Goal: Transaction & Acquisition: Purchase product/service

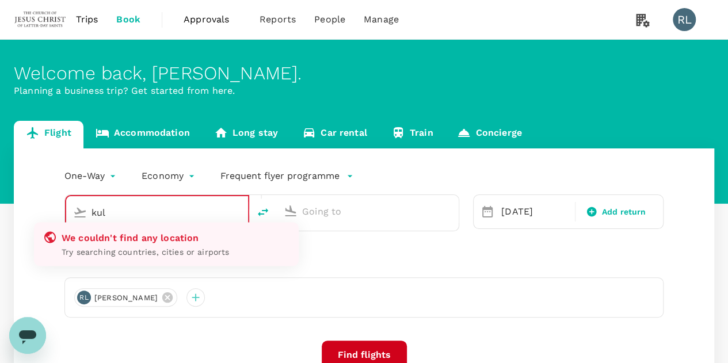
type input "Kuala Lumpur Intl ([GEOGRAPHIC_DATA])"
type input "Singapore Changi (SIN)"
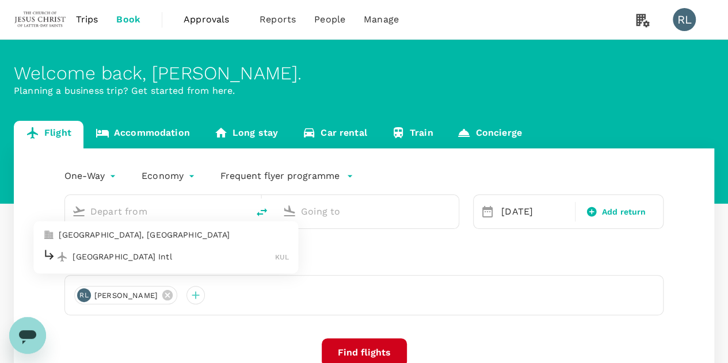
type input "Kuala Lumpur Intl ([GEOGRAPHIC_DATA])"
type input "Singapore Changi (SIN)"
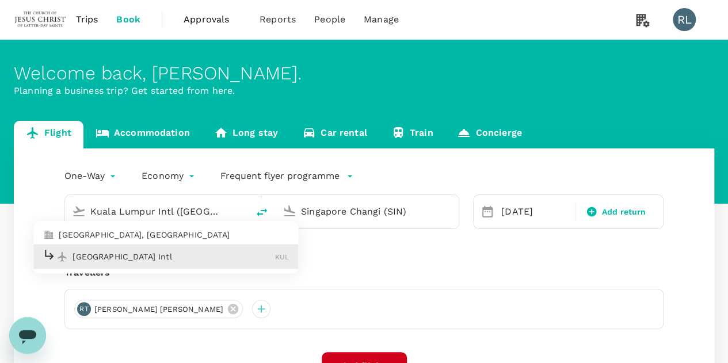
click at [140, 258] on p "[GEOGRAPHIC_DATA] Intl" at bounding box center [174, 257] width 203 height 12
type input "Kuala Lumpur Intl ([GEOGRAPHIC_DATA])"
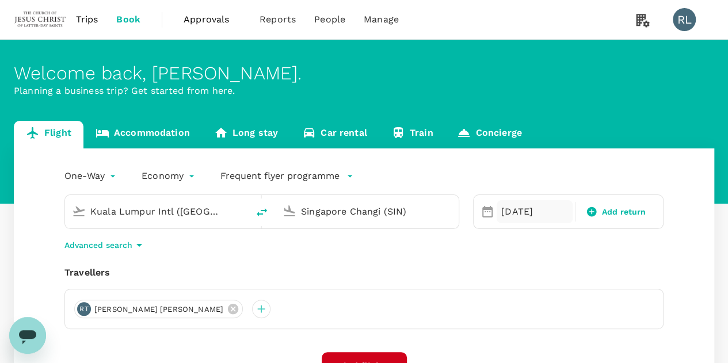
click at [524, 208] on div "31 Aug" at bounding box center [535, 211] width 76 height 23
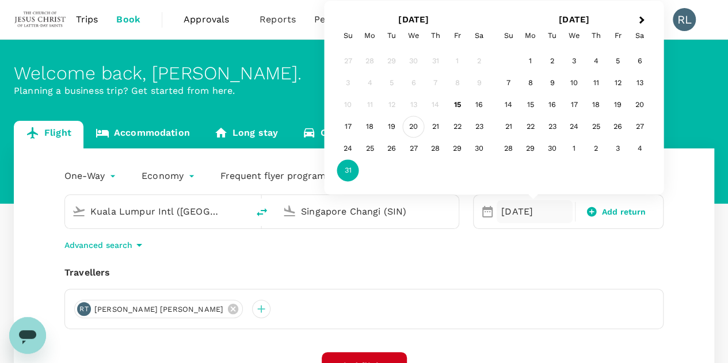
click at [413, 130] on div "20" at bounding box center [414, 127] width 22 height 22
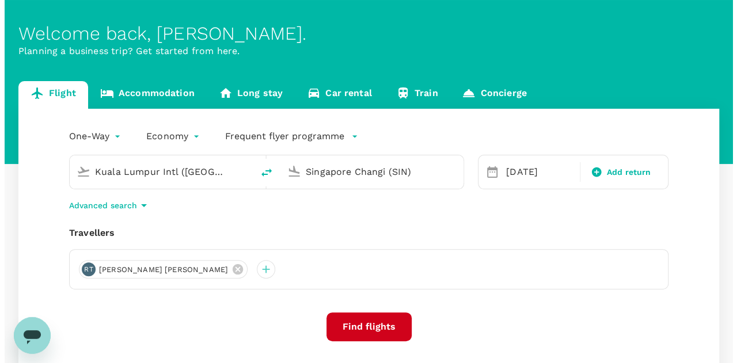
scroll to position [58, 0]
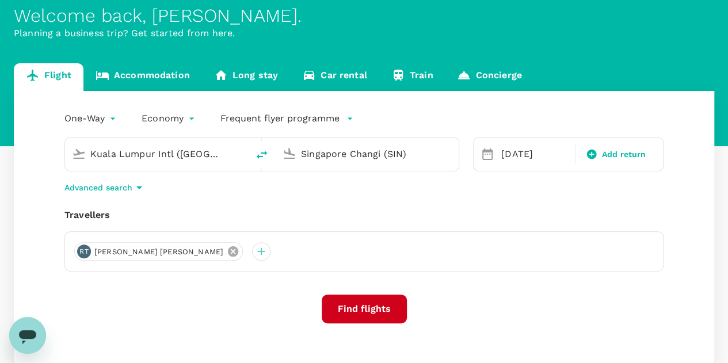
click at [228, 250] on icon at bounding box center [233, 251] width 10 height 10
click at [85, 253] on div at bounding box center [83, 251] width 18 height 18
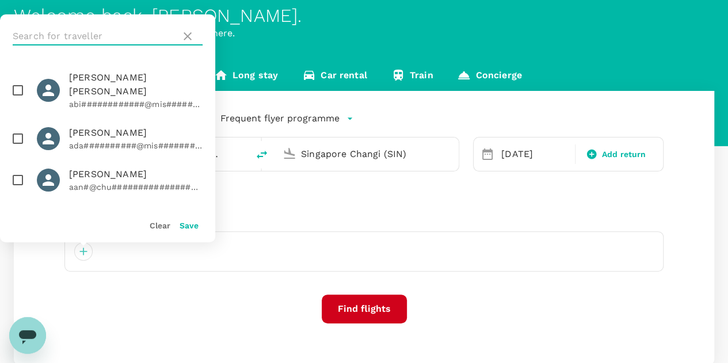
click at [68, 36] on input "text" at bounding box center [94, 36] width 163 height 18
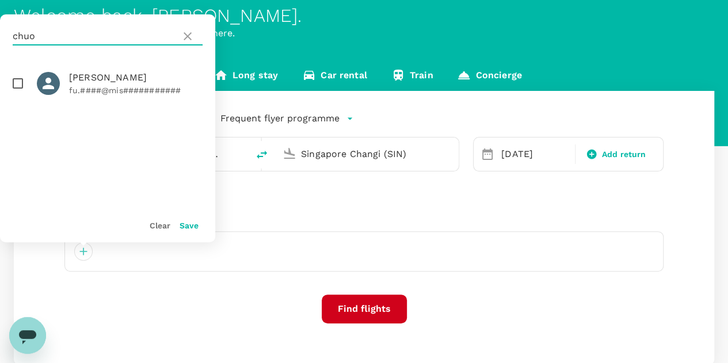
type input "chuo"
click at [18, 82] on input "checkbox" at bounding box center [18, 83] width 24 height 24
checkbox input "true"
click at [188, 223] on button "Save" at bounding box center [189, 225] width 19 height 9
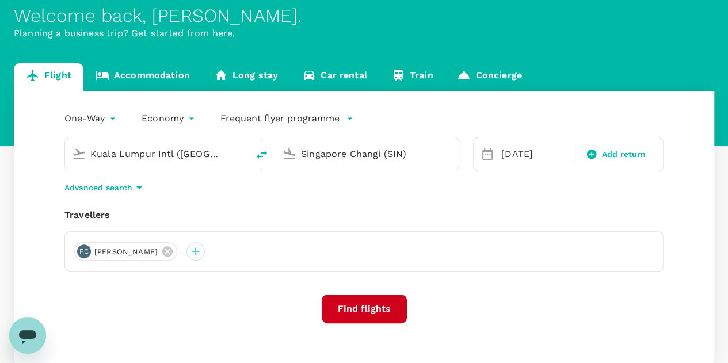
click at [188, 255] on div at bounding box center [196, 251] width 18 height 18
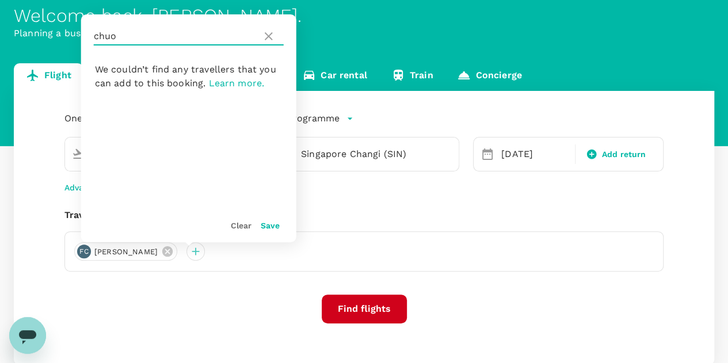
drag, startPoint x: 145, startPoint y: 37, endPoint x: 83, endPoint y: 37, distance: 61.6
click at [83, 37] on div "chuo" at bounding box center [188, 36] width 215 height 44
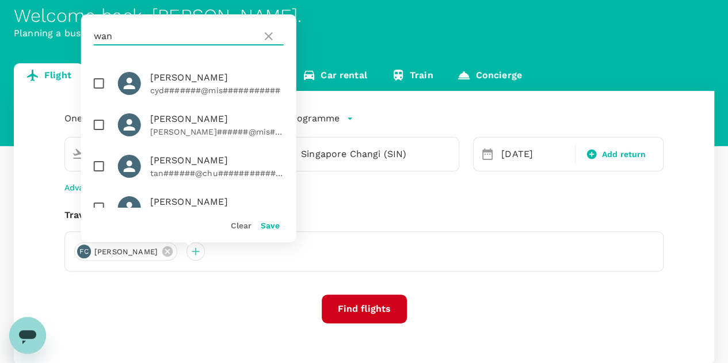
type input "wan"
click at [98, 125] on input "checkbox" at bounding box center [99, 125] width 24 height 24
checkbox input "true"
click at [271, 229] on button "Save" at bounding box center [270, 225] width 19 height 9
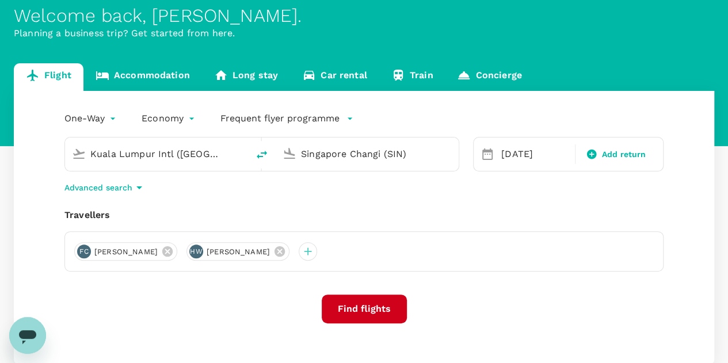
click at [364, 309] on button "Find flights" at bounding box center [364, 309] width 85 height 29
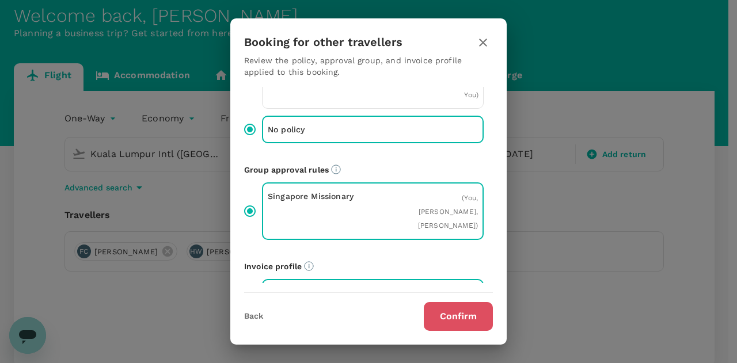
click at [442, 313] on button "Confirm" at bounding box center [458, 316] width 69 height 29
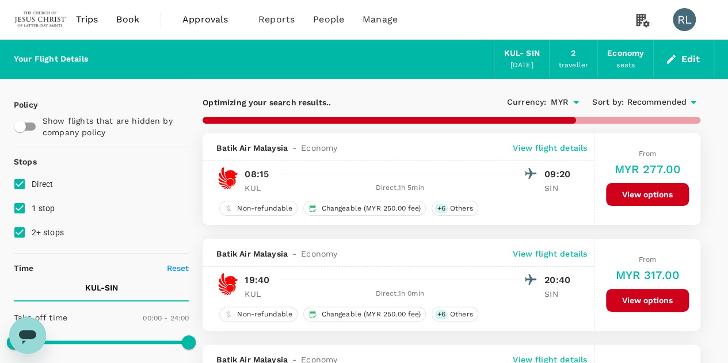
click at [650, 100] on span "Recommended" at bounding box center [657, 102] width 60 height 13
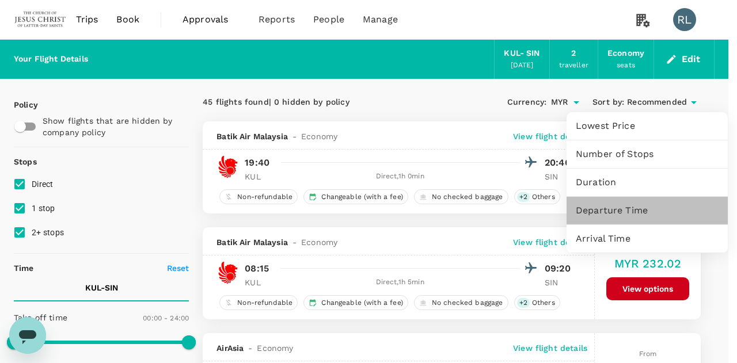
click at [604, 210] on span "Departure Time" at bounding box center [647, 211] width 143 height 14
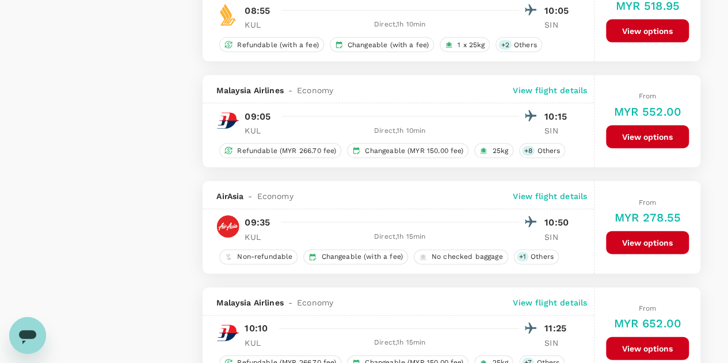
scroll to position [1266, 0]
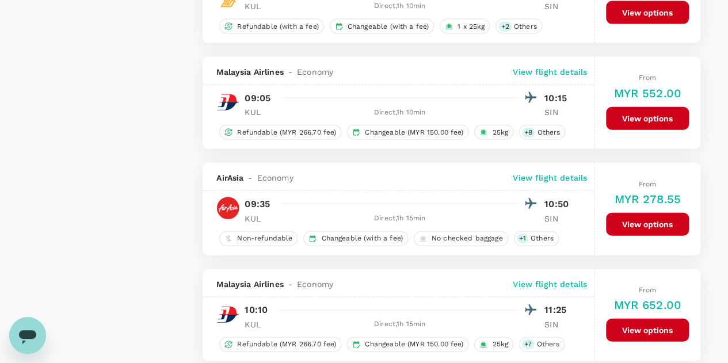
click at [640, 217] on button "View options" at bounding box center [647, 224] width 83 height 23
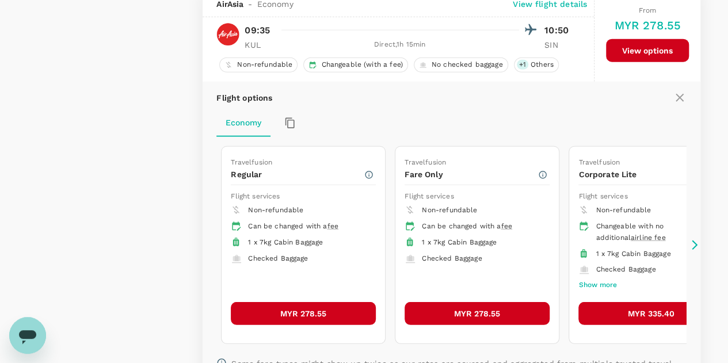
scroll to position [1424, 0]
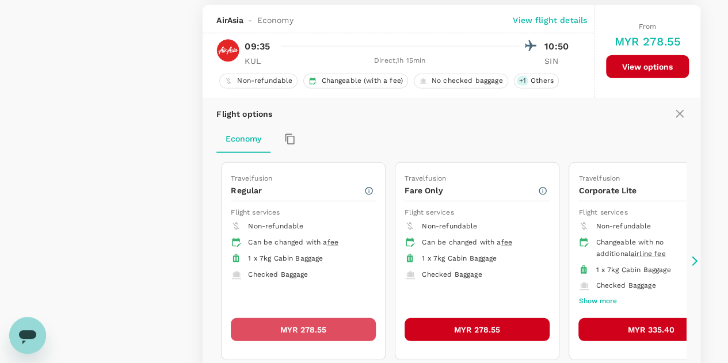
click at [318, 321] on button "MYR 278.55" at bounding box center [303, 329] width 145 height 23
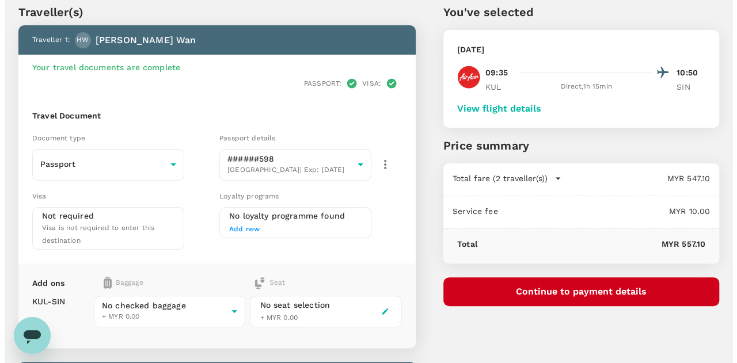
scroll to position [115, 0]
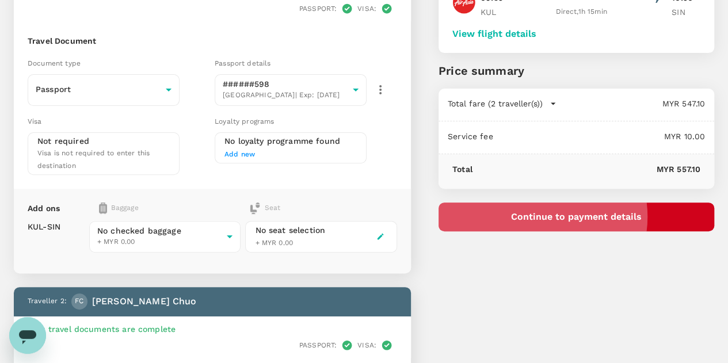
click at [603, 216] on button "Continue to payment details" at bounding box center [577, 217] width 276 height 29
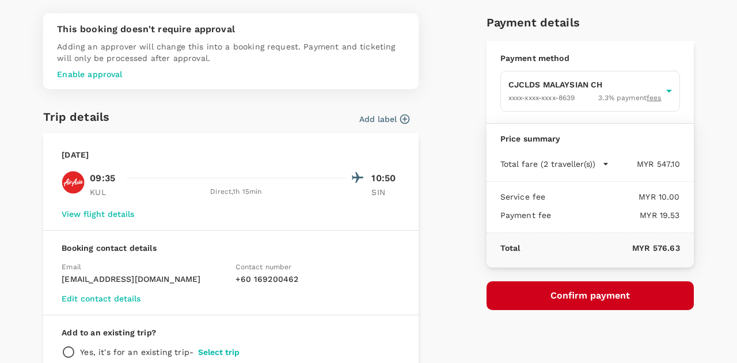
scroll to position [58, 0]
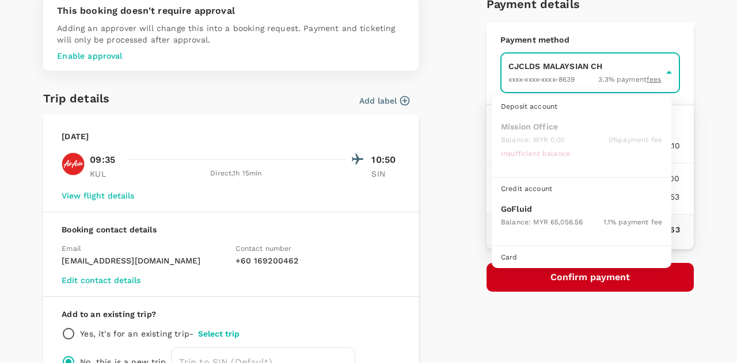
click at [564, 72] on body "Back to flight results Flight review Traveller(s) Traveller 1 : HW Hsueh Tzu Wa…" at bounding box center [368, 300] width 737 height 830
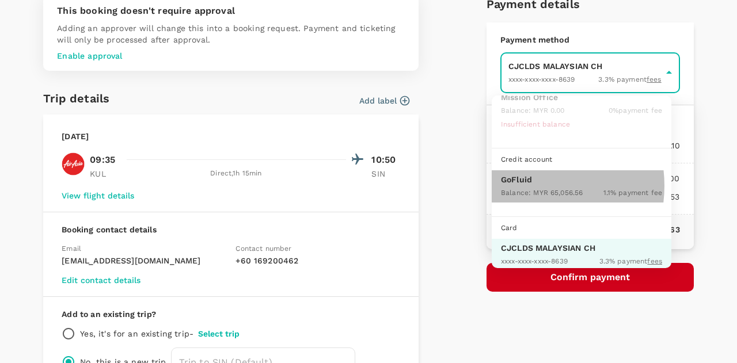
click at [527, 185] on div "Balance : MYR 65,056.56" at bounding box center [542, 192] width 82 height 14
type input "9b357727-6904-47bd-a44e-9a56bf7dfc7a"
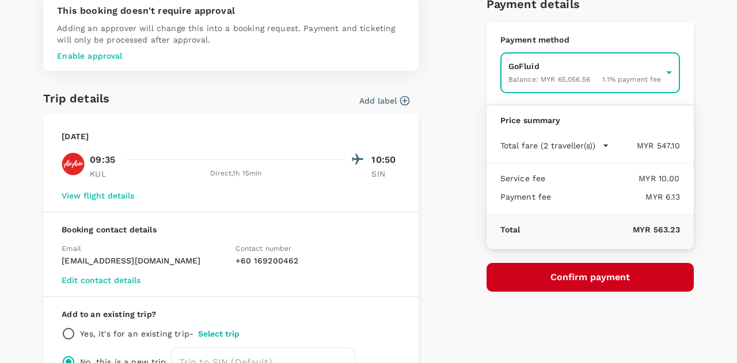
click at [569, 277] on button "Confirm payment" at bounding box center [589, 277] width 207 height 29
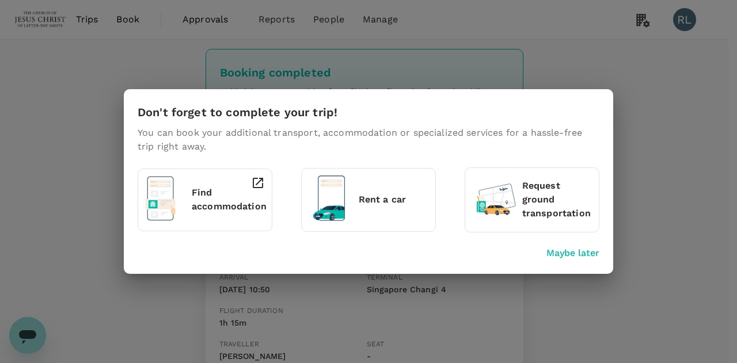
click at [568, 254] on p "Maybe later" at bounding box center [572, 253] width 53 height 14
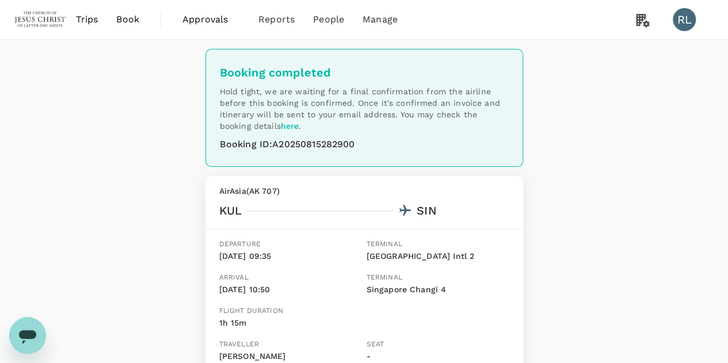
click at [127, 21] on span "Book" at bounding box center [127, 20] width 23 height 14
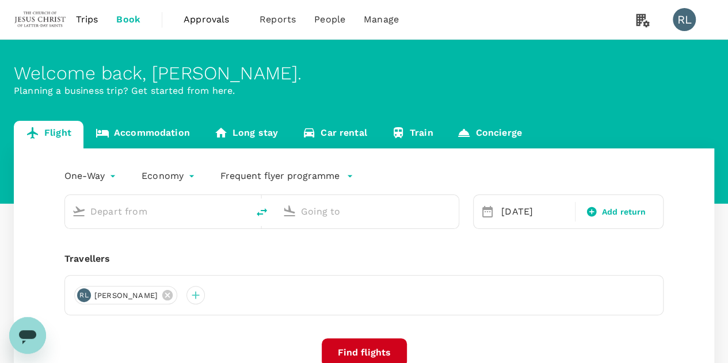
type input "Kuala Lumpur Intl ([GEOGRAPHIC_DATA])"
type input "Singapore Changi (SIN)"
type input "Kuala Lumpur Intl ([GEOGRAPHIC_DATA])"
type input "Singapore Changi (SIN)"
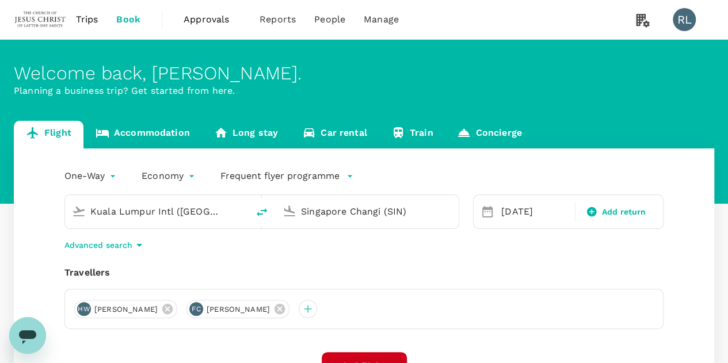
click at [260, 212] on icon "delete" at bounding box center [262, 213] width 14 height 14
type input "Singapore Changi (SIN)"
type input "Kuala Lumpur Intl ([GEOGRAPHIC_DATA])"
click at [525, 212] on div "20 Aug" at bounding box center [535, 211] width 76 height 23
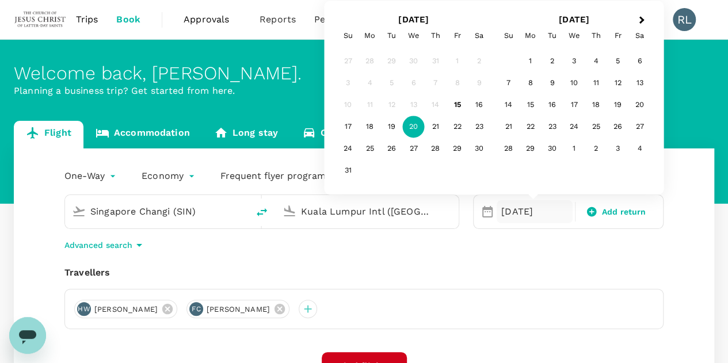
drag, startPoint x: 437, startPoint y: 125, endPoint x: 448, endPoint y: 145, distance: 22.7
click at [436, 124] on div "21" at bounding box center [436, 127] width 22 height 22
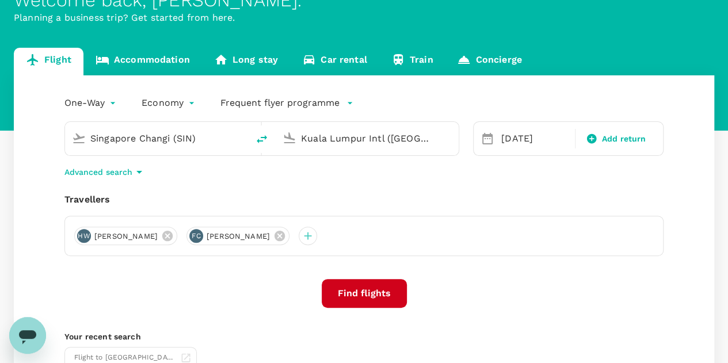
scroll to position [115, 0]
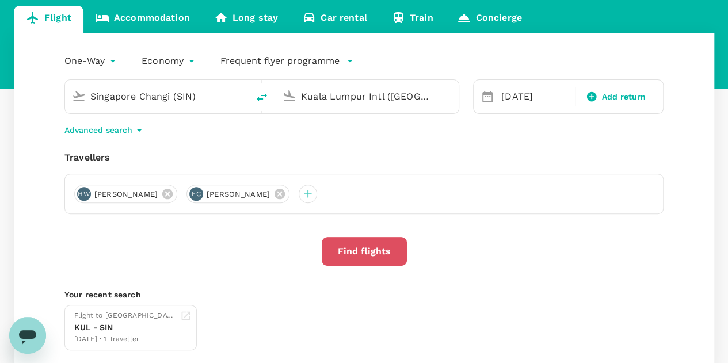
click at [364, 247] on button "Find flights" at bounding box center [364, 251] width 85 height 29
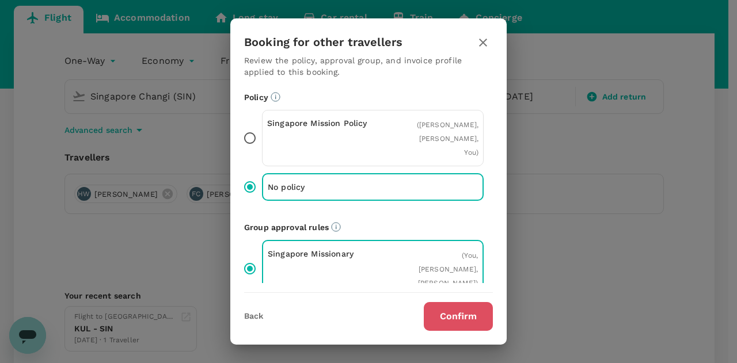
click at [459, 318] on button "Confirm" at bounding box center [458, 316] width 69 height 29
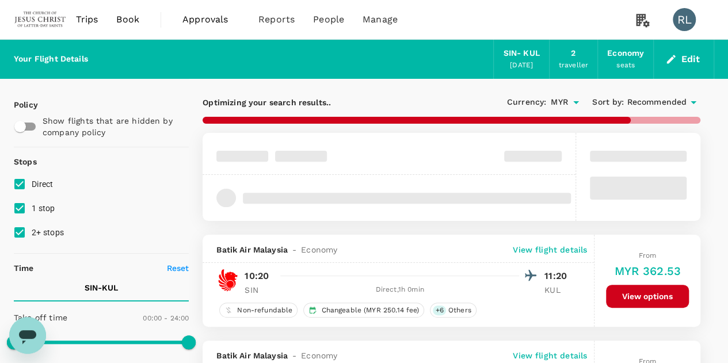
click at [647, 100] on span "Recommended" at bounding box center [657, 102] width 60 height 13
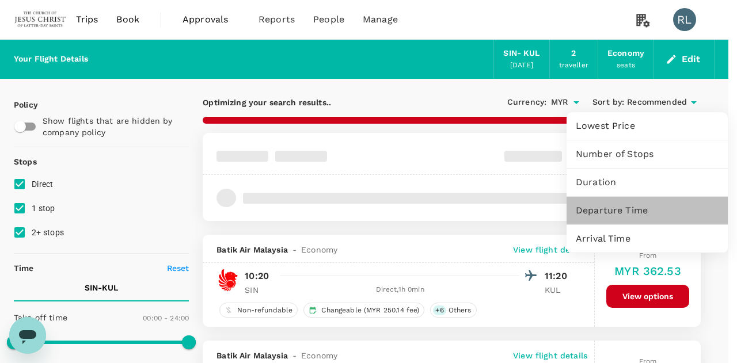
click at [608, 209] on span "Departure Time" at bounding box center [647, 211] width 143 height 14
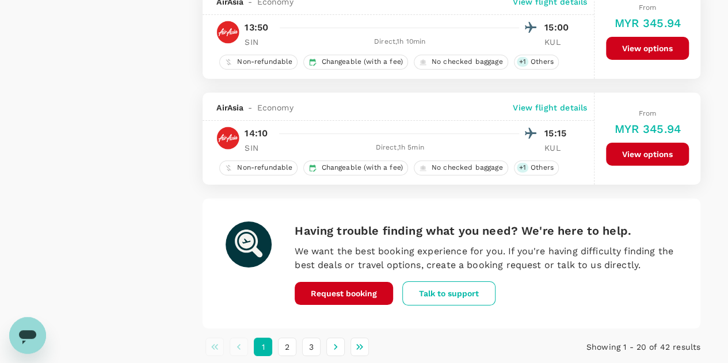
scroll to position [2054, 0]
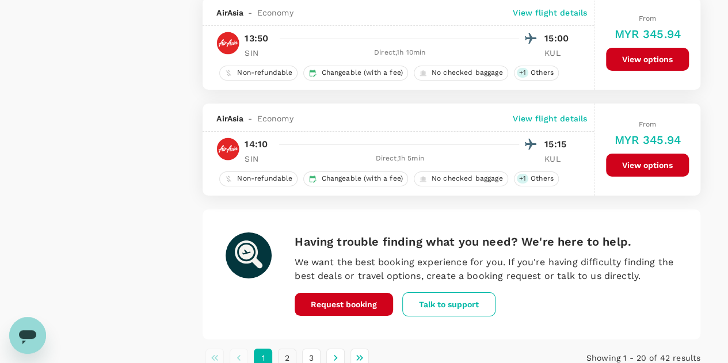
click at [288, 349] on button "2" at bounding box center [287, 358] width 18 height 18
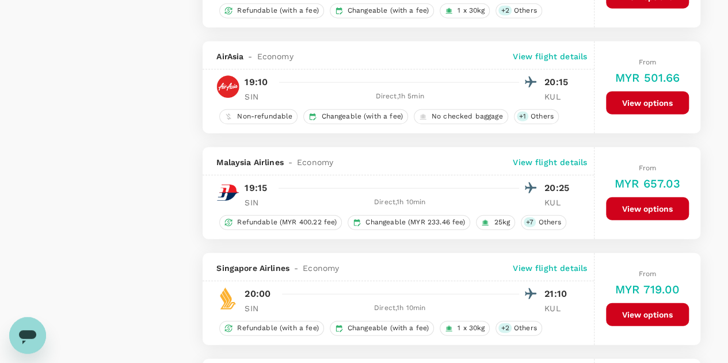
scroll to position [1382, 0]
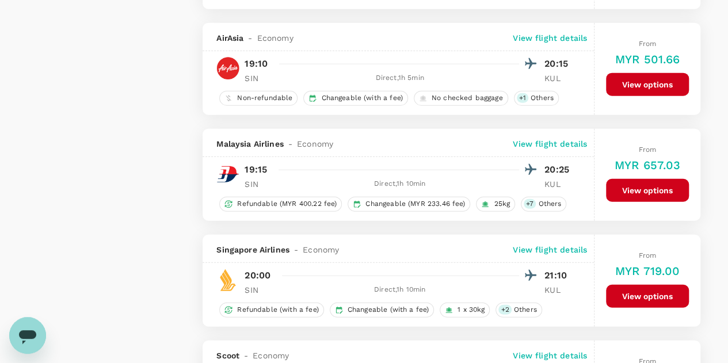
click at [648, 183] on button "View options" at bounding box center [647, 190] width 83 height 23
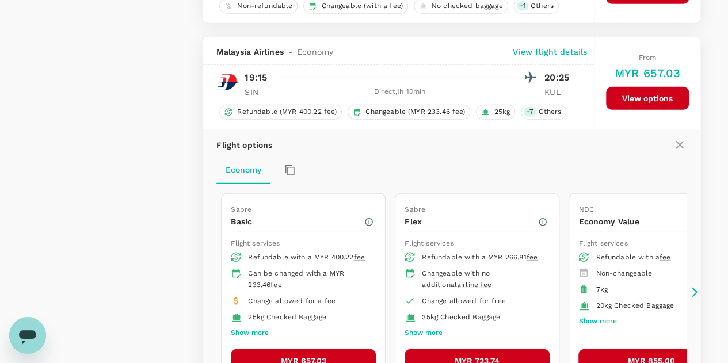
scroll to position [1505, 0]
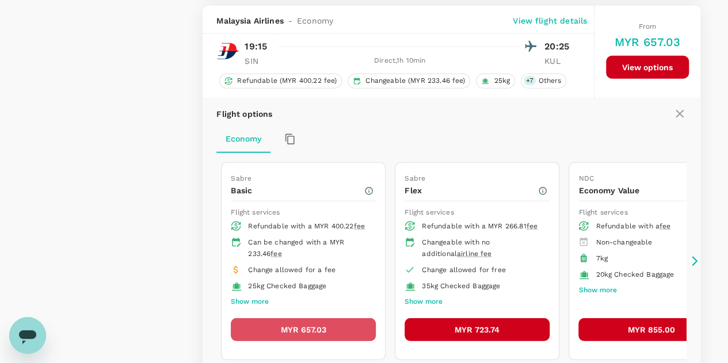
click at [314, 319] on button "MYR 657.03" at bounding box center [303, 329] width 145 height 23
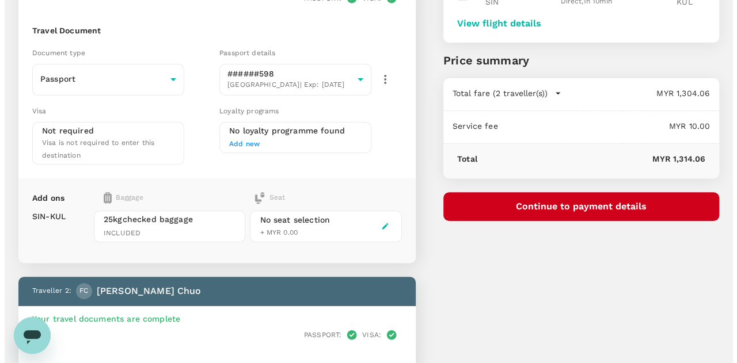
scroll to position [58, 0]
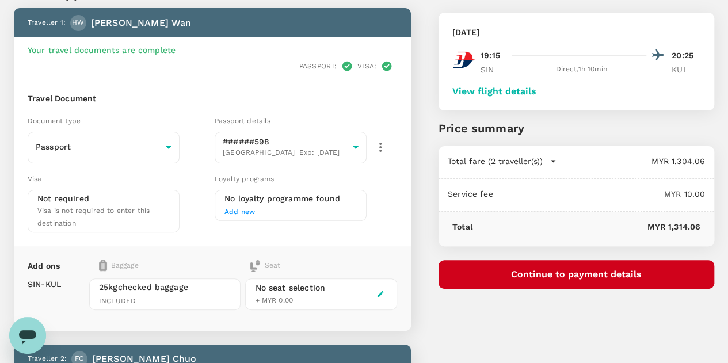
click at [621, 274] on button "Continue to payment details" at bounding box center [577, 274] width 276 height 29
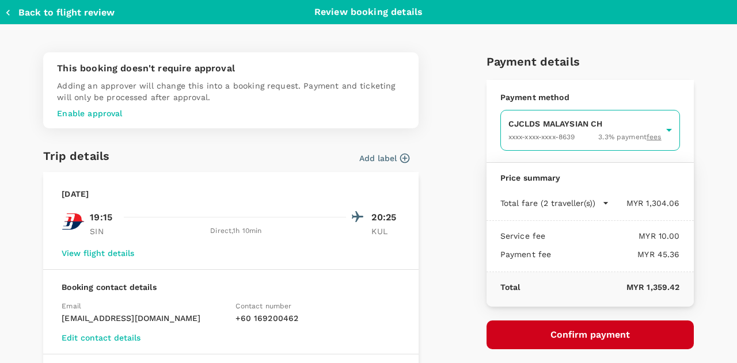
click at [562, 131] on body "Back to flight results Flight review Traveller(s) Traveller 1 : HW Hsueh Tzu Wa…" at bounding box center [368, 357] width 737 height 830
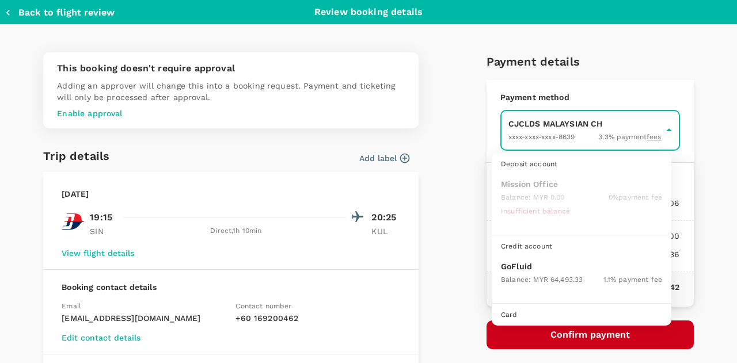
scroll to position [29, 0]
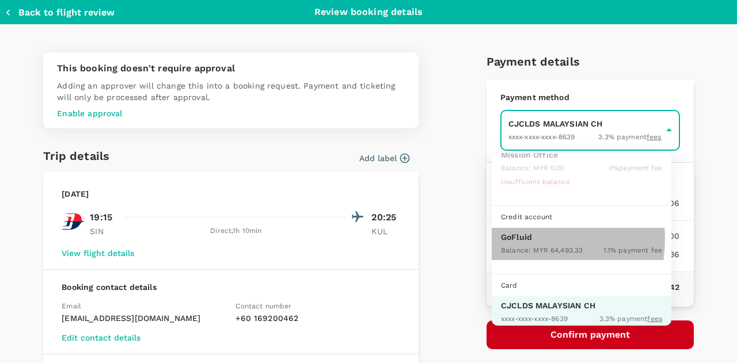
click at [515, 238] on p "GoFluid" at bounding box center [581, 237] width 161 height 12
type input "9b357727-6904-47bd-a44e-9a56bf7dfc7a"
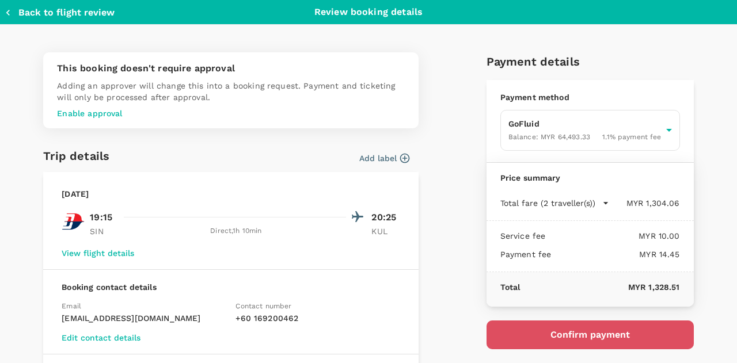
click at [585, 336] on button "Confirm payment" at bounding box center [589, 335] width 207 height 29
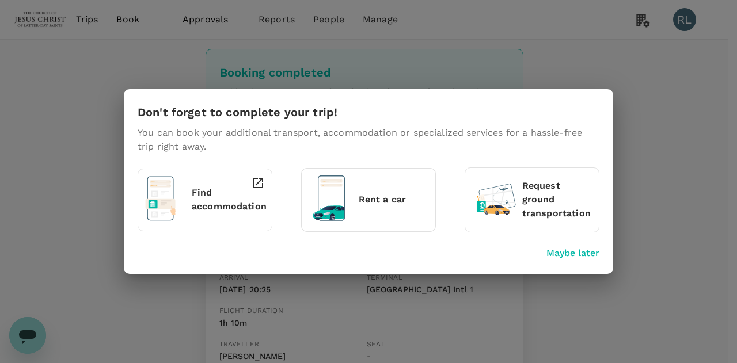
click at [557, 254] on p "Maybe later" at bounding box center [572, 253] width 53 height 14
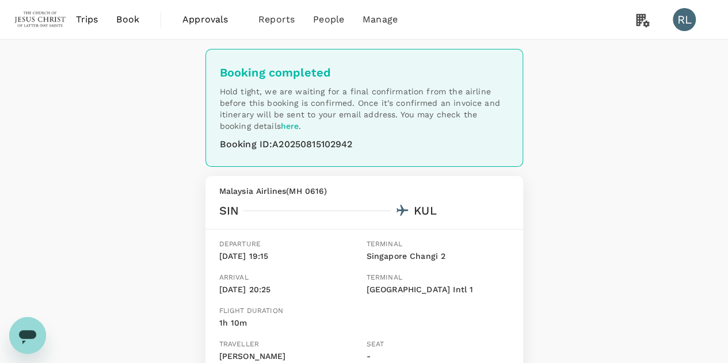
click at [132, 18] on span "Book" at bounding box center [127, 20] width 23 height 14
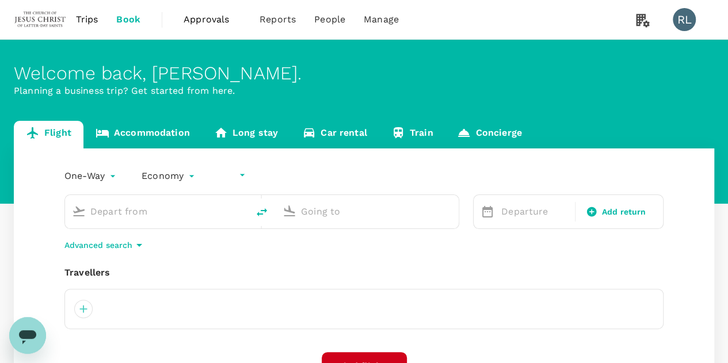
type input "undefined, undefined (any)"
type input "Singapore Changi (SIN)"
type input "Kuala Lumpur Intl ([GEOGRAPHIC_DATA])"
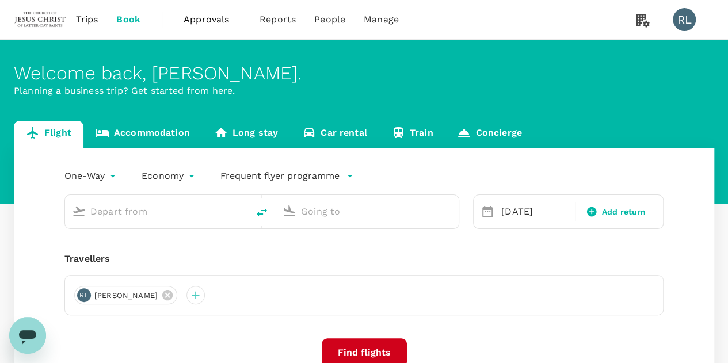
type input "Singapore Changi (SIN)"
type input "Kuala Lumpur Intl ([GEOGRAPHIC_DATA])"
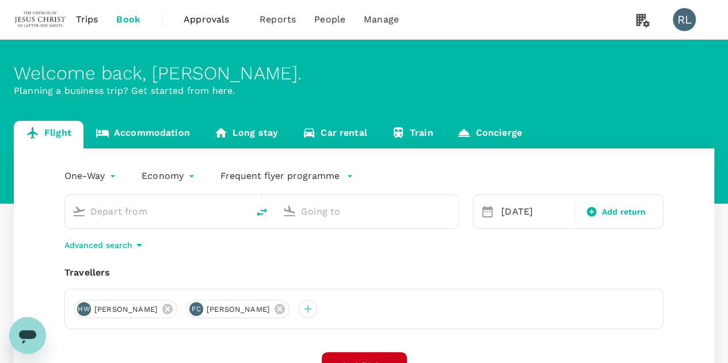
type input "Singapore Changi (SIN)"
type input "Kuala Lumpur Intl ([GEOGRAPHIC_DATA])"
click at [162, 308] on icon at bounding box center [167, 309] width 10 height 10
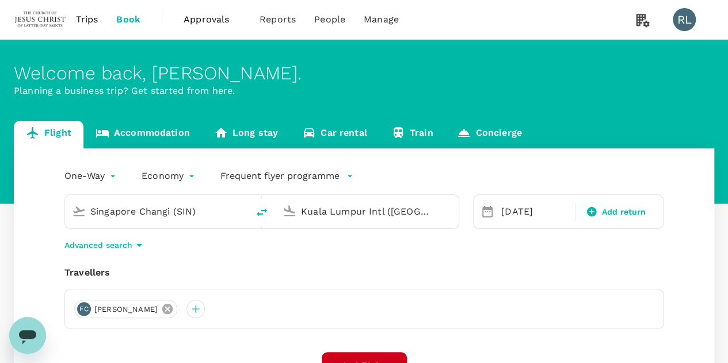
click at [162, 308] on icon at bounding box center [167, 309] width 10 height 10
click at [82, 309] on div at bounding box center [83, 309] width 18 height 18
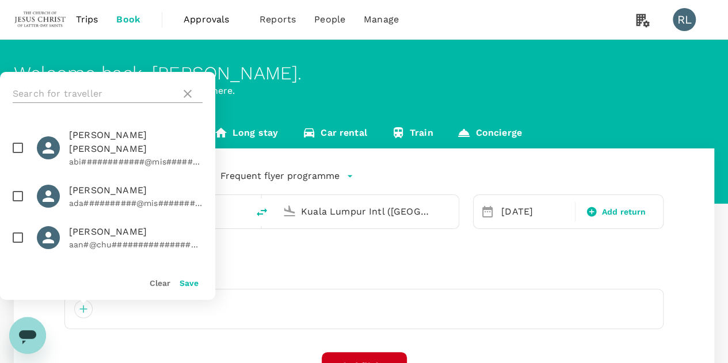
click at [108, 93] on input "text" at bounding box center [94, 94] width 163 height 18
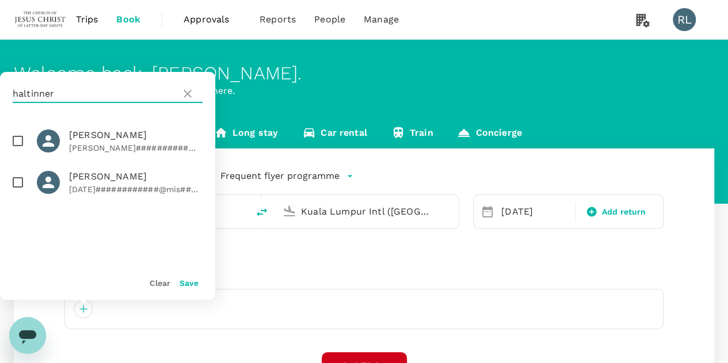
type input "haltinner"
click at [22, 142] on input "checkbox" at bounding box center [18, 141] width 24 height 24
checkbox input "true"
click at [18, 182] on input "checkbox" at bounding box center [18, 182] width 24 height 24
checkbox input "true"
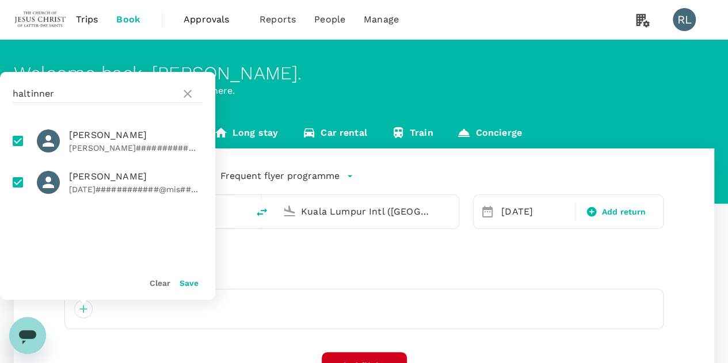
click at [184, 286] on button "Save" at bounding box center [189, 283] width 19 height 9
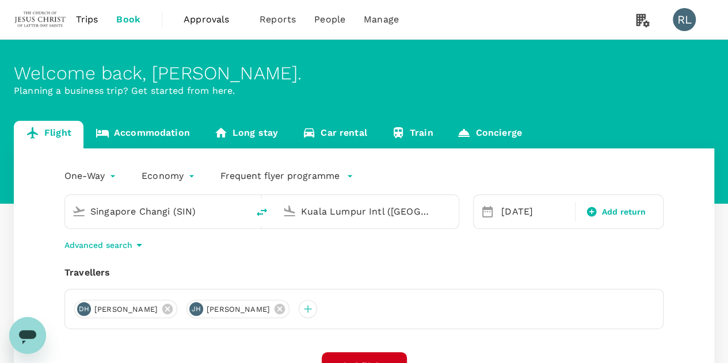
click at [261, 209] on icon "delete" at bounding box center [262, 213] width 14 height 14
type input "Kuala Lumpur Intl (KUL)"
click at [510, 203] on div "21 Aug" at bounding box center [535, 211] width 76 height 23
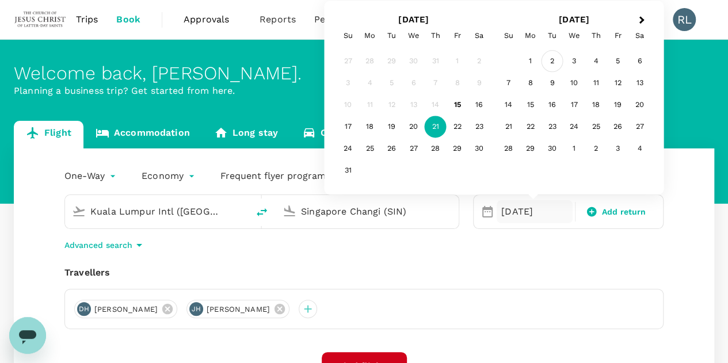
click at [549, 63] on div "2" at bounding box center [553, 62] width 22 height 22
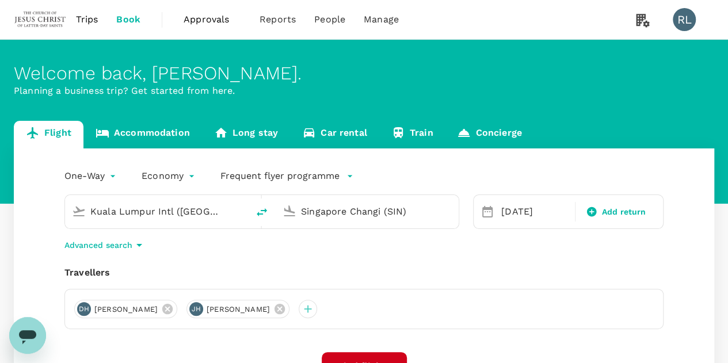
drag, startPoint x: 387, startPoint y: 215, endPoint x: 409, endPoint y: 214, distance: 22.5
click at [388, 215] on input "Singapore Changi (SIN)" at bounding box center [368, 212] width 134 height 18
click at [420, 212] on input "Singapore Changi (SIN)" at bounding box center [368, 212] width 134 height 18
drag, startPoint x: 420, startPoint y: 211, endPoint x: 314, endPoint y: 215, distance: 106.6
click at [314, 215] on input "Singapore Changi (SIN)" at bounding box center [368, 212] width 134 height 18
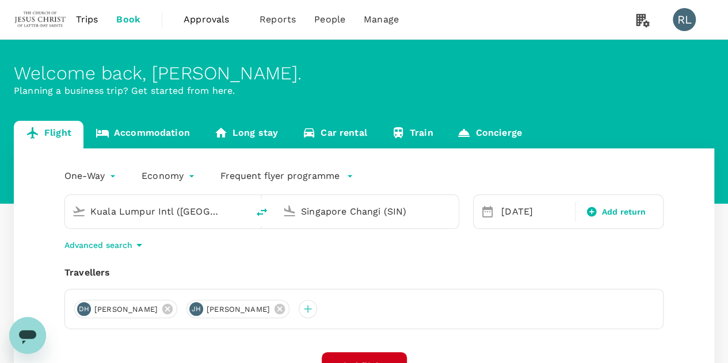
paste input "uvarnabhumi"
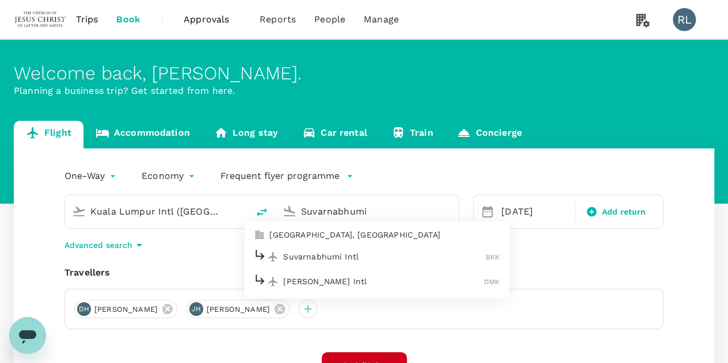
click at [331, 257] on p "Suvarnabhumi Intl" at bounding box center [384, 257] width 203 height 12
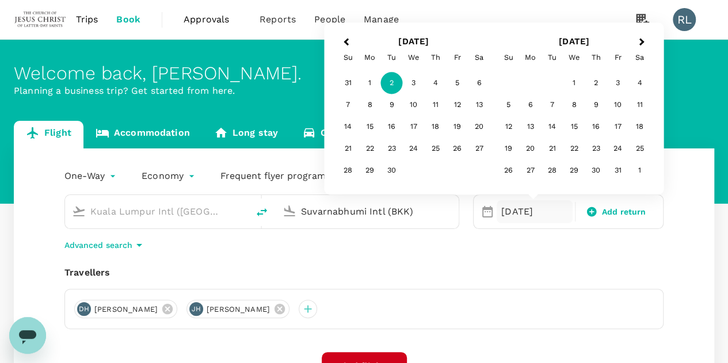
type input "Suvarnabhumi Intl (BKK)"
click at [388, 80] on div "2" at bounding box center [392, 84] width 22 height 22
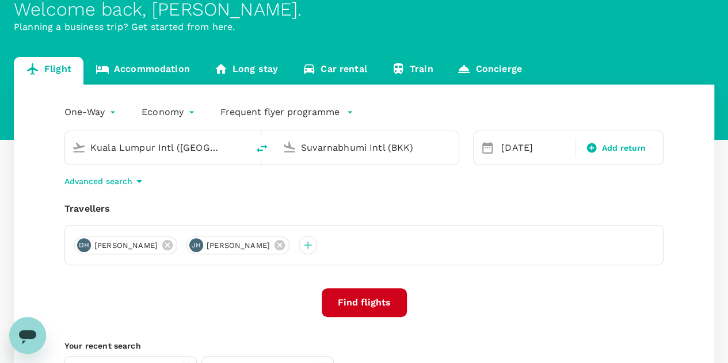
scroll to position [115, 0]
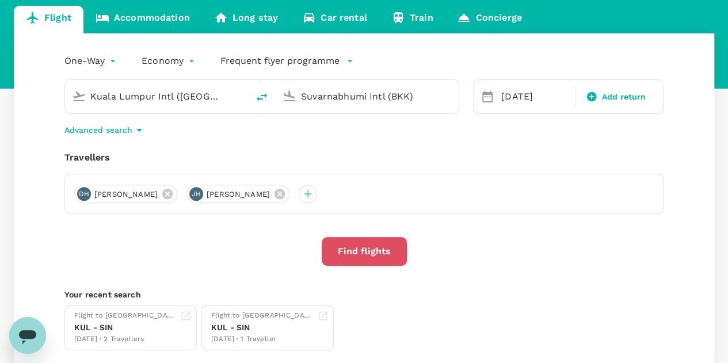
click at [352, 250] on button "Find flights" at bounding box center [364, 251] width 85 height 29
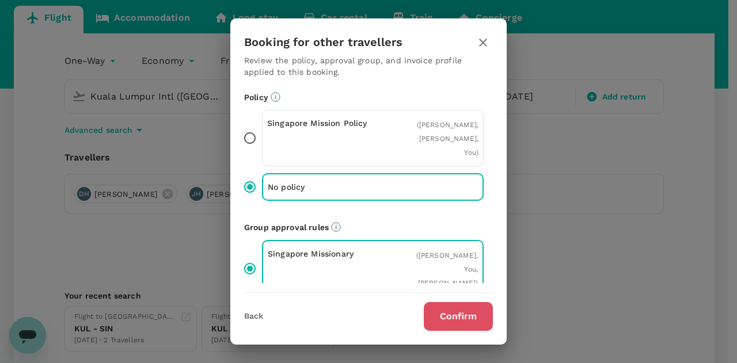
click at [439, 312] on button "Confirm" at bounding box center [458, 316] width 69 height 29
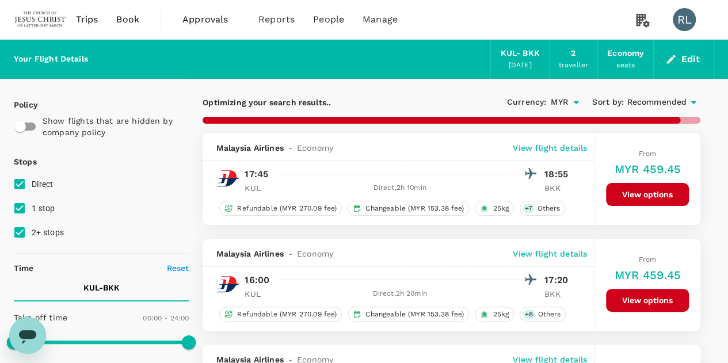
click at [652, 102] on span "Recommended" at bounding box center [657, 102] width 60 height 13
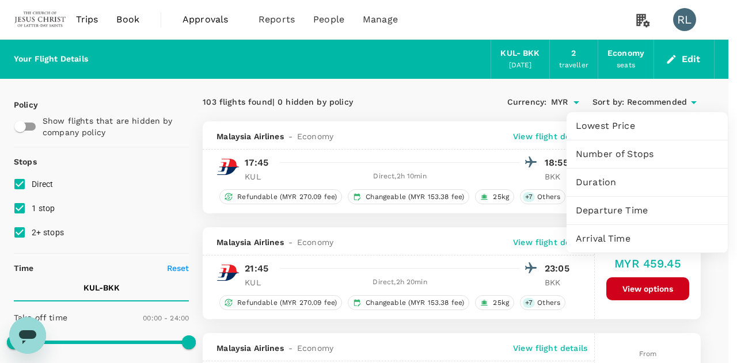
type input "1315"
click at [611, 211] on span "Departure Time" at bounding box center [647, 211] width 143 height 14
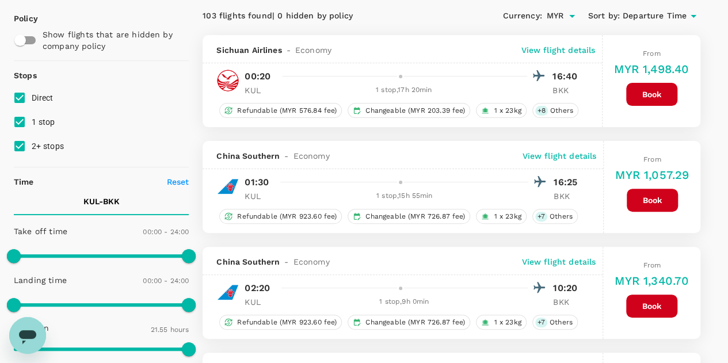
scroll to position [51, 0]
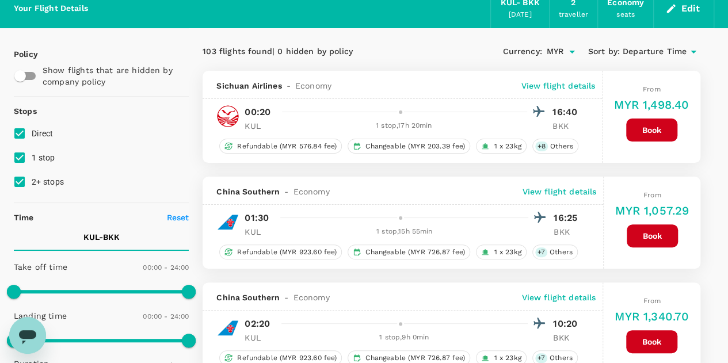
drag, startPoint x: 20, startPoint y: 155, endPoint x: 17, endPoint y: 164, distance: 9.1
click at [20, 156] on input "1 stop" at bounding box center [19, 158] width 24 height 24
checkbox input "false"
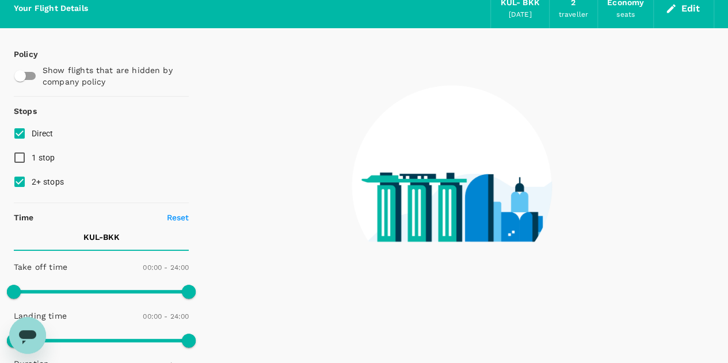
click at [20, 184] on input "2+ stops" at bounding box center [19, 182] width 24 height 24
checkbox input "false"
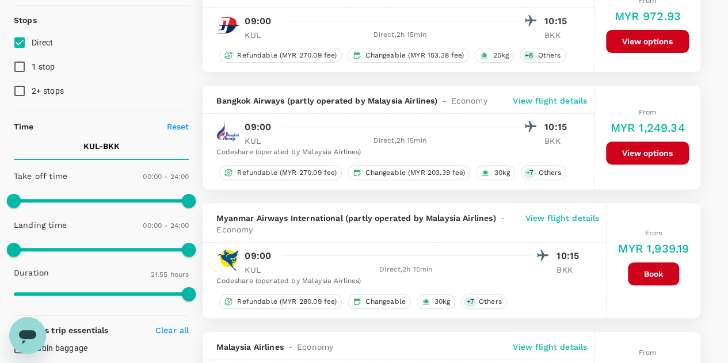
scroll to position [403, 0]
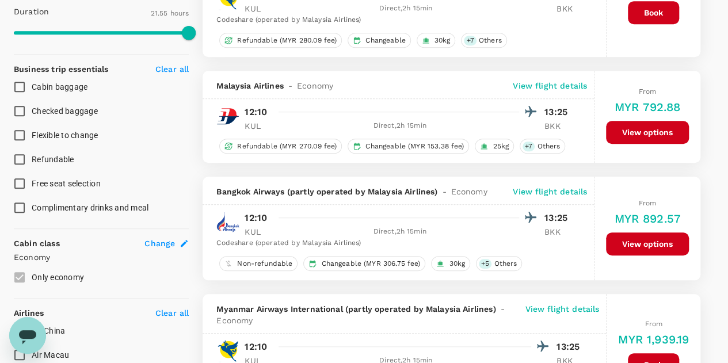
click at [634, 130] on button "View options" at bounding box center [647, 132] width 83 height 23
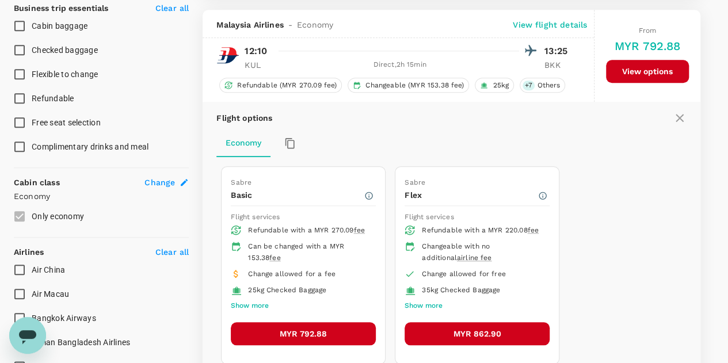
scroll to position [472, 0]
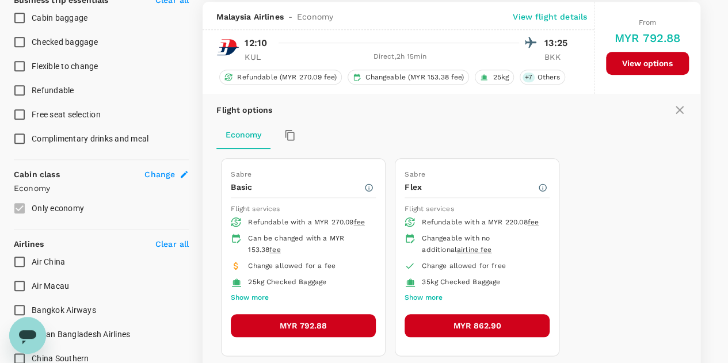
click at [291, 323] on button "MYR 792.88" at bounding box center [303, 325] width 145 height 23
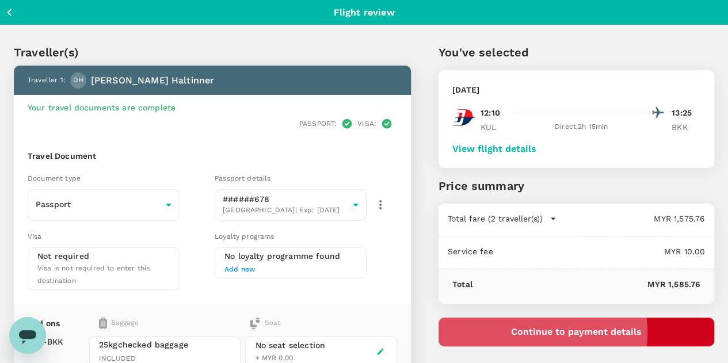
click at [593, 333] on button "Continue to payment details" at bounding box center [577, 332] width 276 height 29
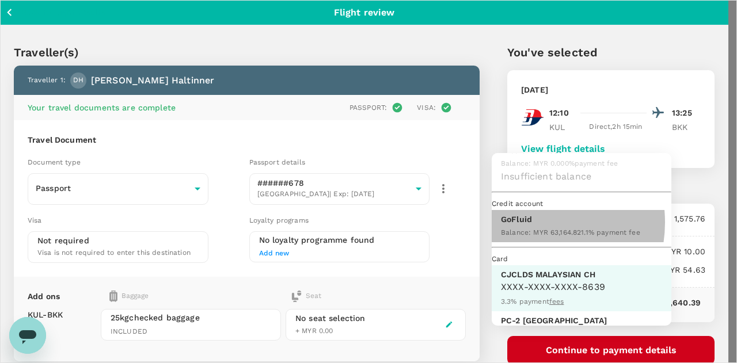
click at [527, 225] on p "GoFluid" at bounding box center [570, 220] width 139 height 12
type input "9b357727-6904-47bd-a44e-9a56bf7dfc7a"
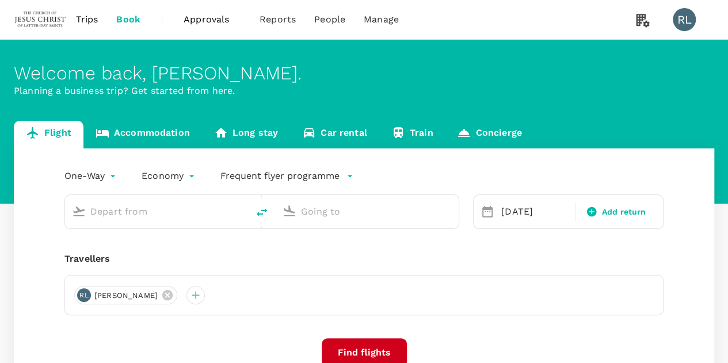
type input "Kuala Lumpur Intl ([GEOGRAPHIC_DATA])"
type input "Suvarnabhumi Intl (BKK)"
type input "Kuala Lumpur Intl ([GEOGRAPHIC_DATA])"
type input "Suvarnabhumi Intl (BKK)"
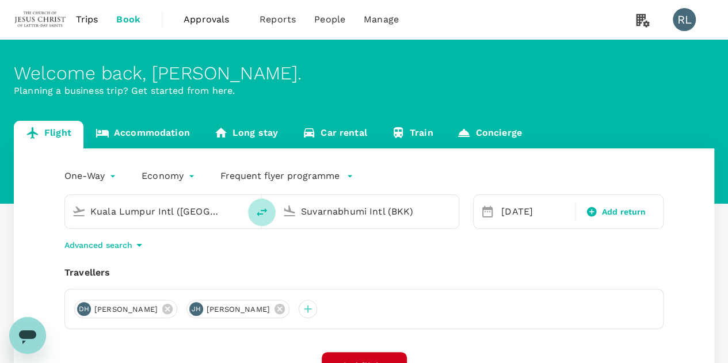
click at [260, 211] on icon "delete" at bounding box center [262, 213] width 14 height 14
type input "Suvarnabhumi Intl (BKK)"
type input "Kuala Lumpur Intl ([GEOGRAPHIC_DATA])"
click at [516, 214] on div "[DATE]" at bounding box center [535, 211] width 76 height 23
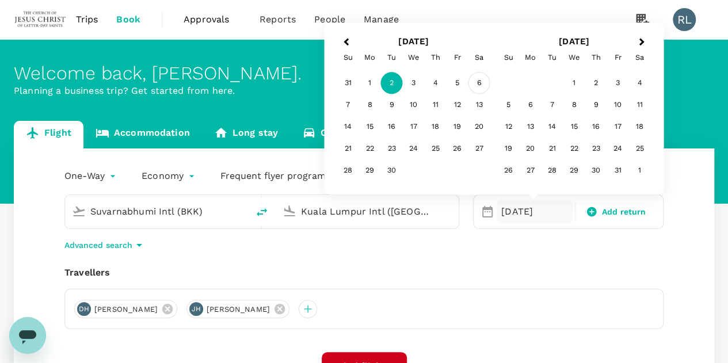
click at [479, 81] on div "6" at bounding box center [480, 84] width 22 height 22
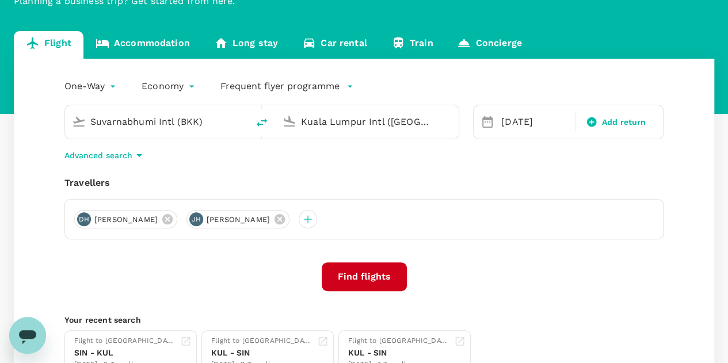
scroll to position [115, 0]
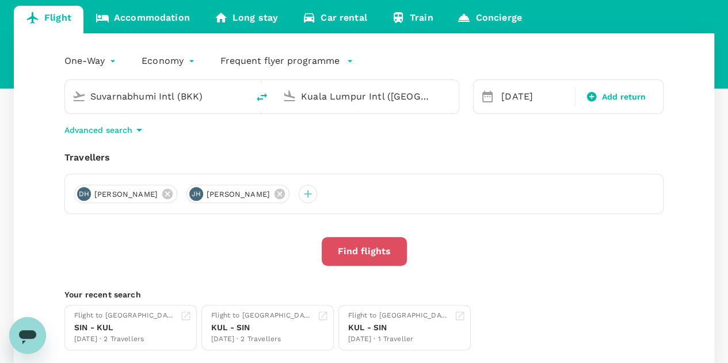
click at [370, 250] on button "Find flights" at bounding box center [364, 251] width 85 height 29
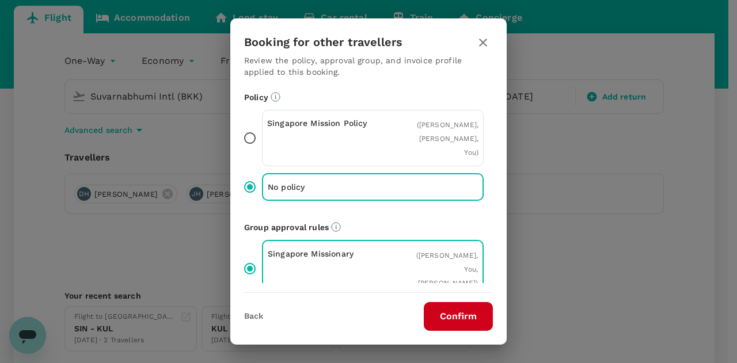
click at [450, 317] on button "Confirm" at bounding box center [458, 316] width 69 height 29
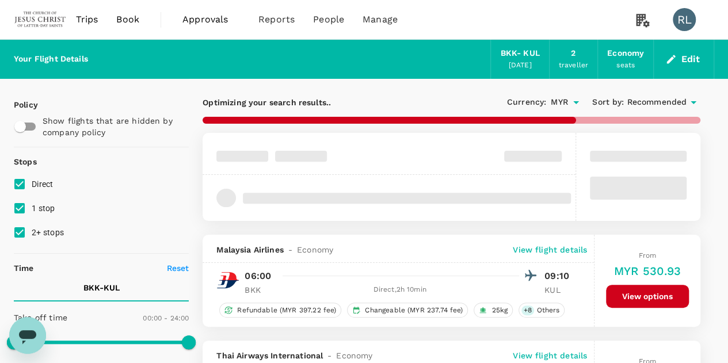
click at [650, 104] on span "Recommended" at bounding box center [657, 102] width 60 height 13
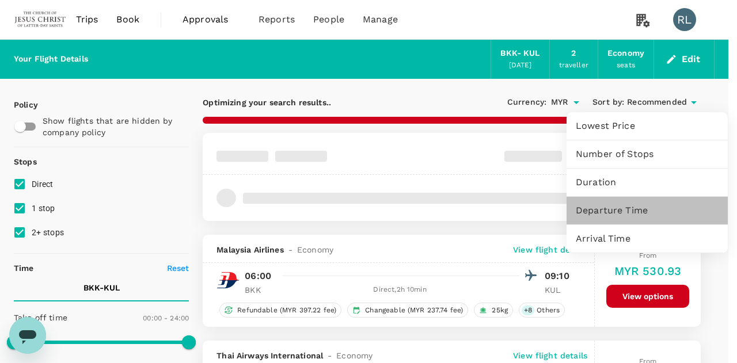
click at [624, 212] on span "Departure Time" at bounding box center [647, 211] width 143 height 14
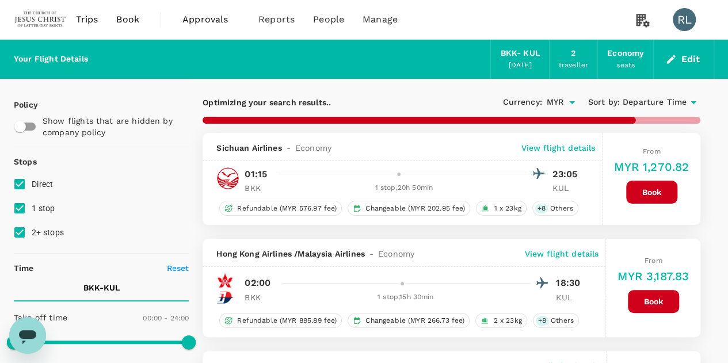
type input "1535"
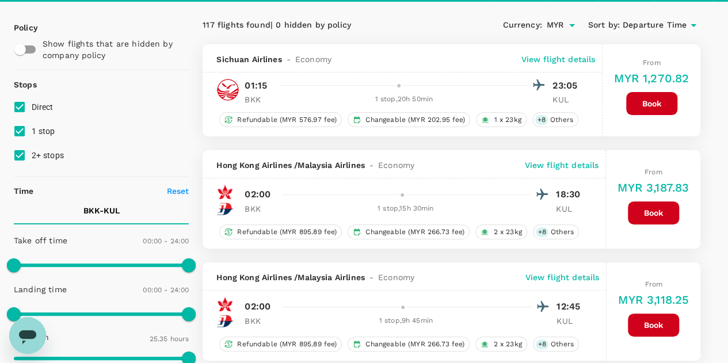
scroll to position [58, 0]
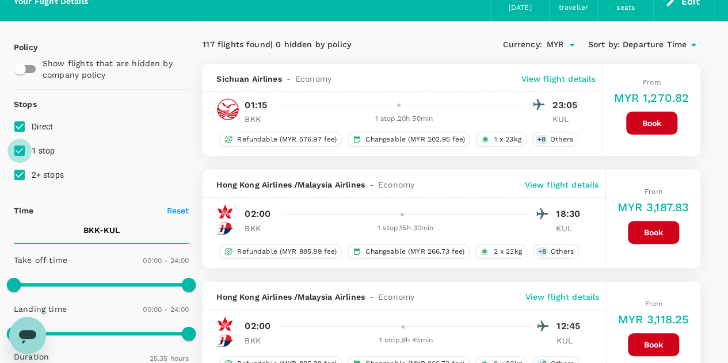
click at [18, 150] on input "1 stop" at bounding box center [19, 151] width 24 height 24
checkbox input "false"
click at [22, 175] on input "2+ stops" at bounding box center [19, 175] width 24 height 24
checkbox input "false"
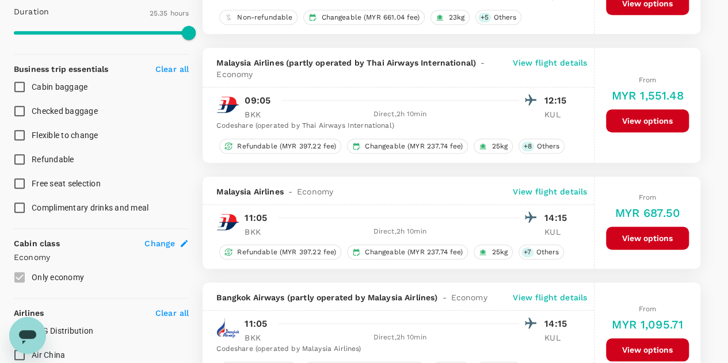
scroll to position [461, 0]
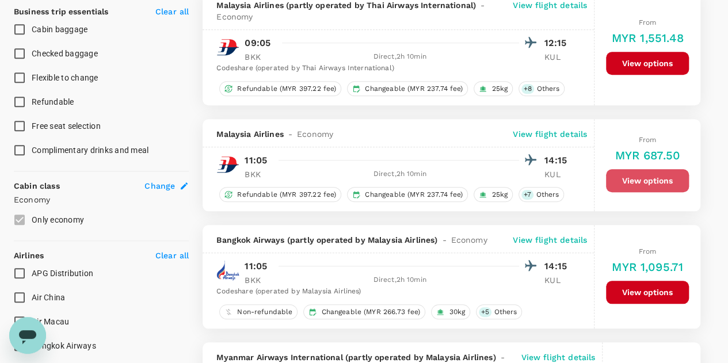
click at [652, 174] on button "View options" at bounding box center [647, 180] width 83 height 23
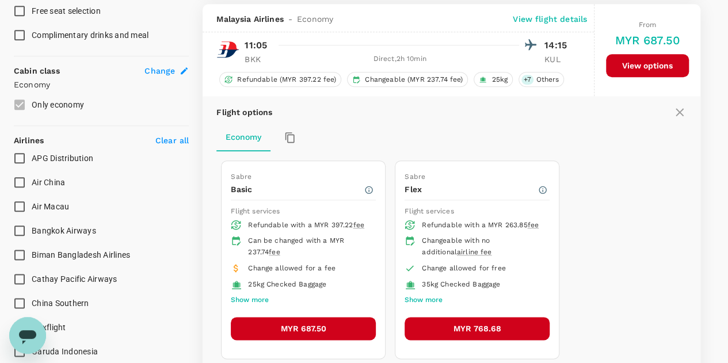
scroll to position [578, 0]
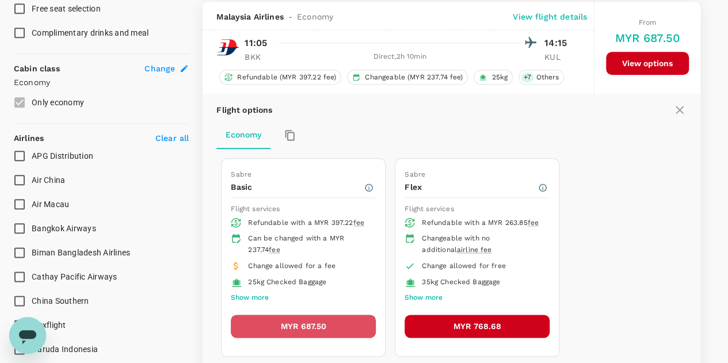
click at [307, 325] on button "MYR 687.50" at bounding box center [303, 326] width 145 height 23
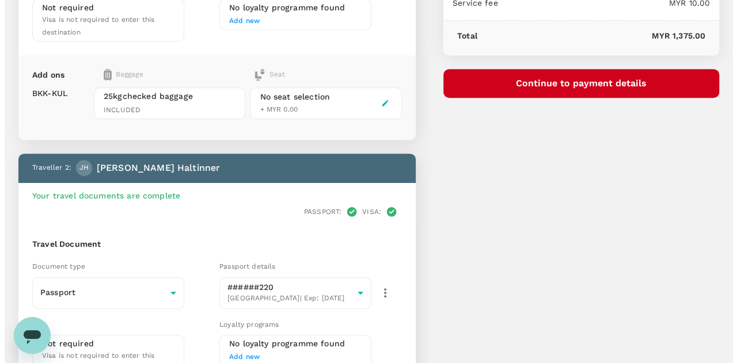
scroll to position [58, 0]
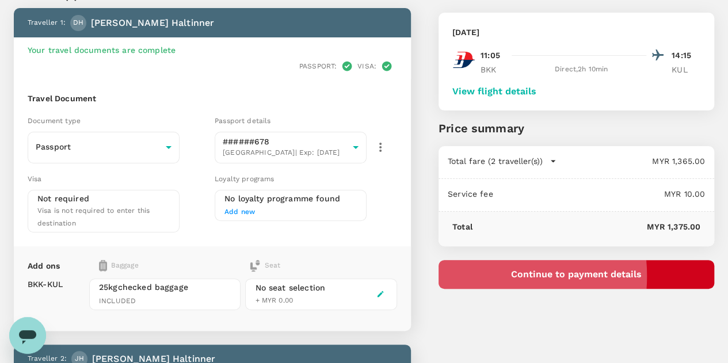
click at [543, 276] on button "Continue to payment details" at bounding box center [577, 274] width 276 height 29
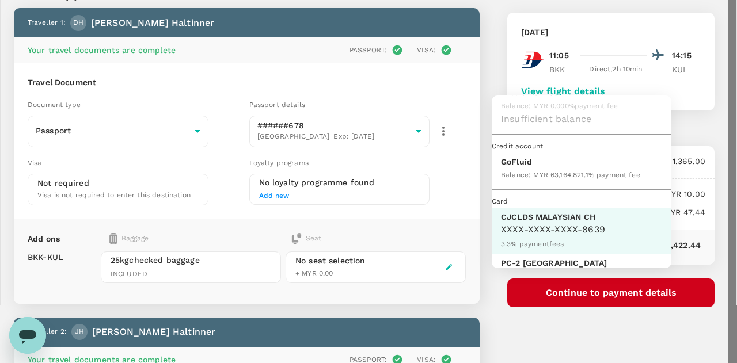
click at [530, 168] on p "GoFluid" at bounding box center [570, 162] width 139 height 12
type input "9b357727-6904-47bd-a44e-9a56bf7dfc7a"
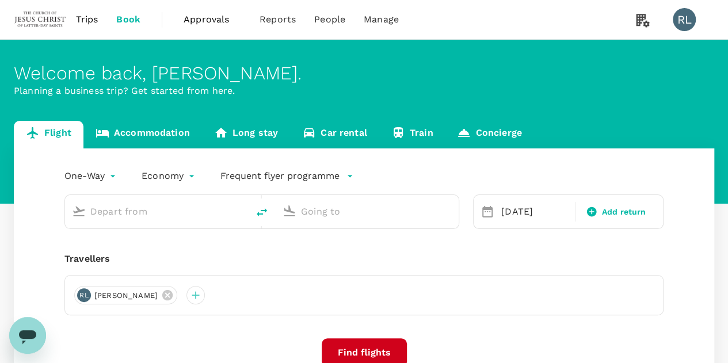
type input "Suvarnabhumi Intl (BKK)"
type input "Kuala Lumpur Intl ([GEOGRAPHIC_DATA])"
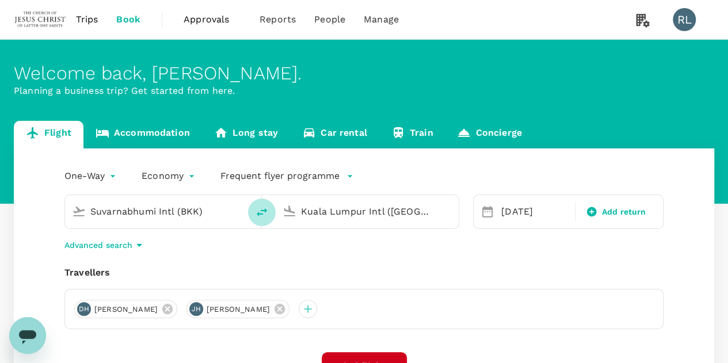
click at [265, 211] on icon "delete" at bounding box center [262, 212] width 10 height 8
type input "Kuala Lumpur Intl ([GEOGRAPHIC_DATA])"
type input "Suvarnabhumi Intl (BKK)"
click at [532, 217] on div "[DATE]" at bounding box center [535, 211] width 76 height 23
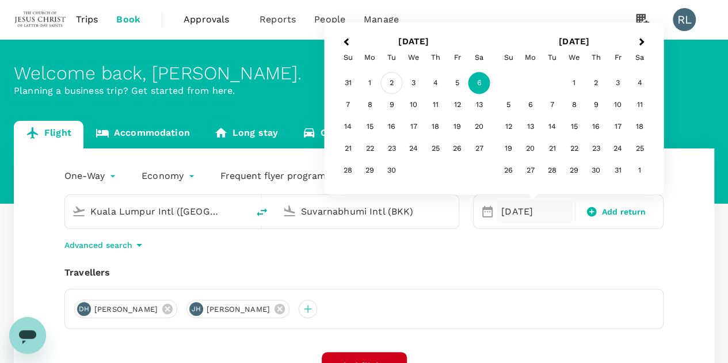
click at [391, 83] on div "2" at bounding box center [392, 84] width 22 height 22
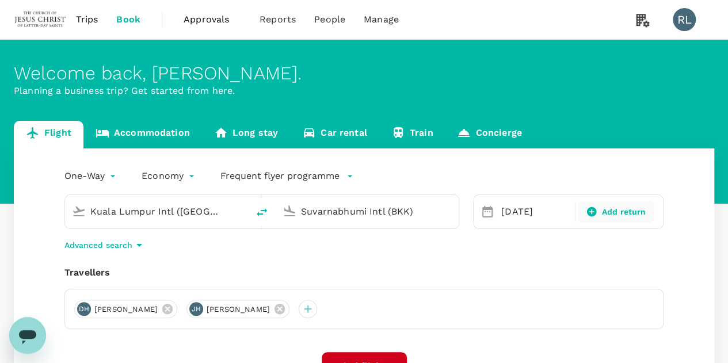
click at [611, 215] on span "Add return" at bounding box center [624, 212] width 44 height 12
type input "roundtrip"
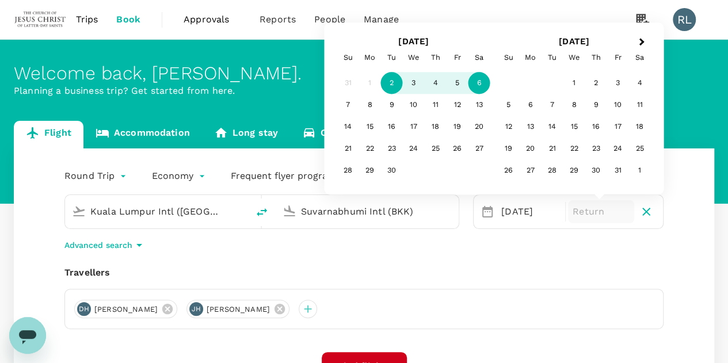
click at [477, 85] on div "6" at bounding box center [480, 84] width 22 height 22
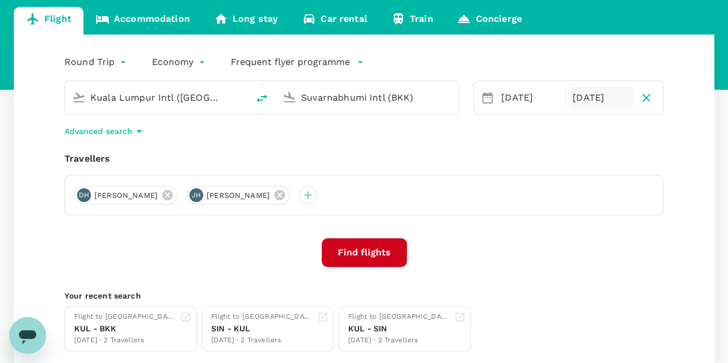
scroll to position [115, 0]
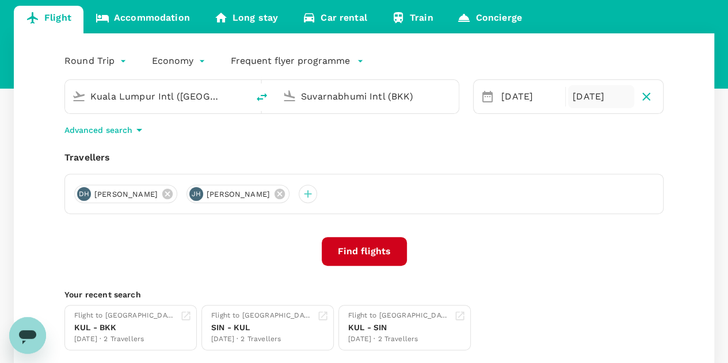
click at [368, 253] on button "Find flights" at bounding box center [364, 251] width 85 height 29
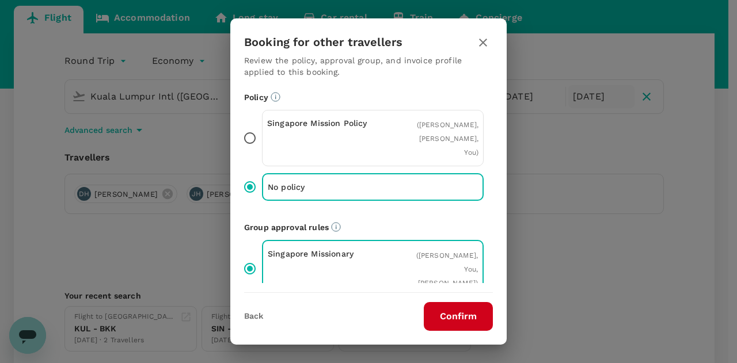
click at [459, 317] on button "Confirm" at bounding box center [458, 316] width 69 height 29
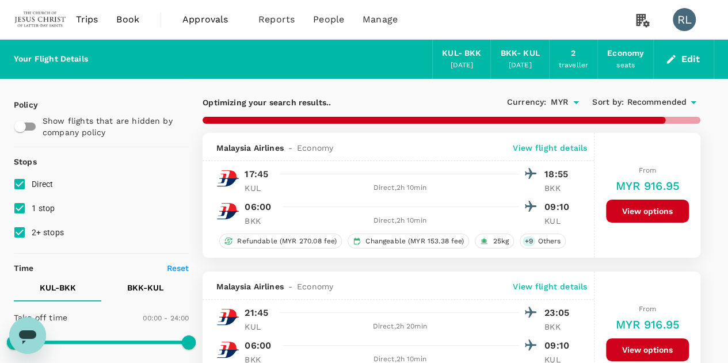
type input "1315"
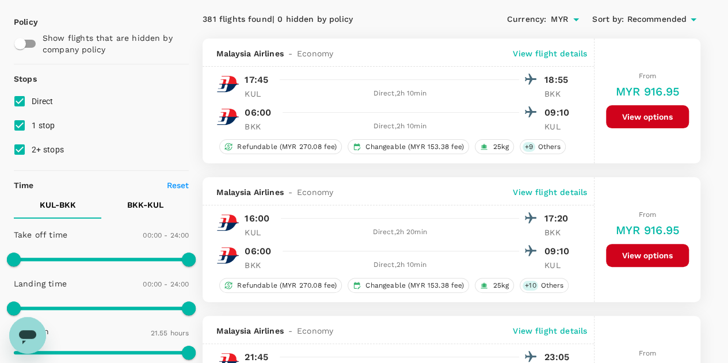
scroll to position [52, 0]
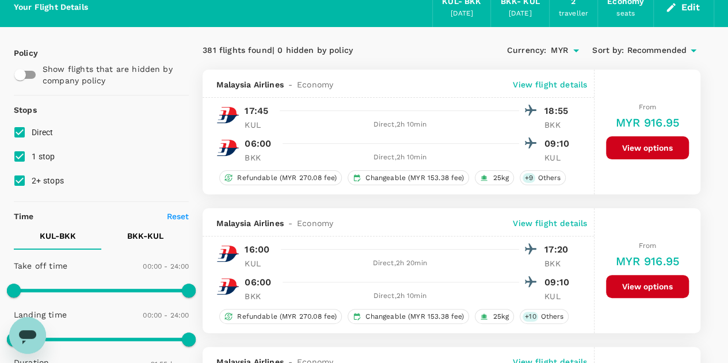
click at [661, 51] on span "Recommended" at bounding box center [657, 50] width 60 height 13
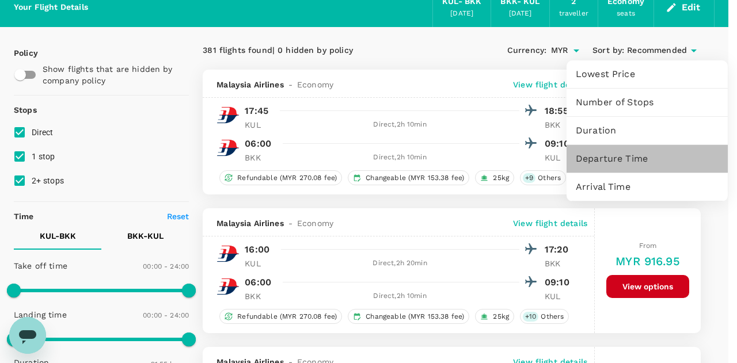
click at [627, 162] on span "Departure Time" at bounding box center [647, 159] width 143 height 14
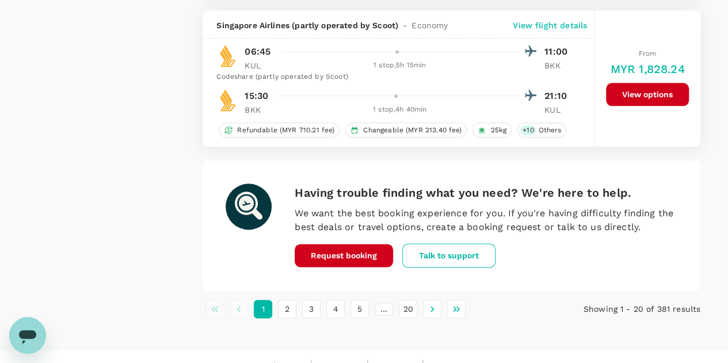
scroll to position [2806, 0]
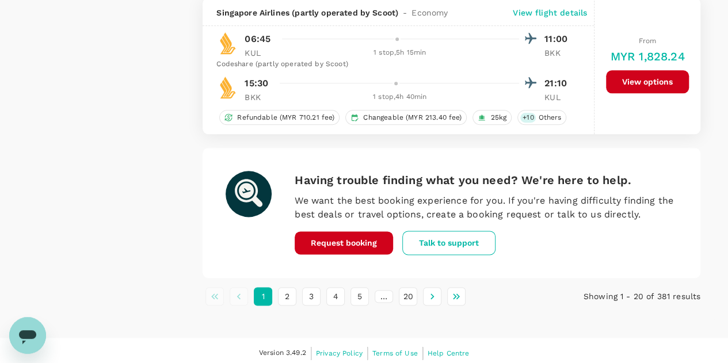
drag, startPoint x: 310, startPoint y: 288, endPoint x: 322, endPoint y: 298, distance: 15.7
click at [310, 288] on button "3" at bounding box center [311, 296] width 18 height 18
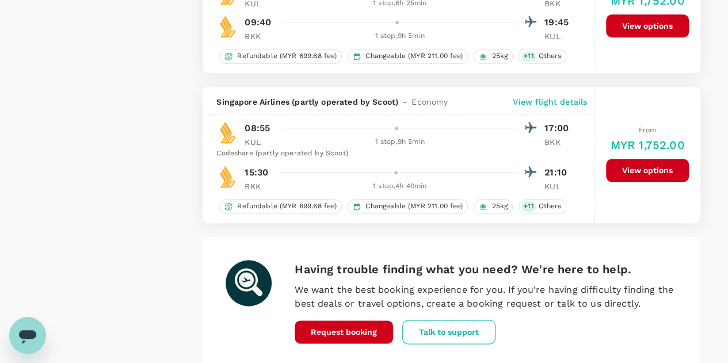
scroll to position [2829, 0]
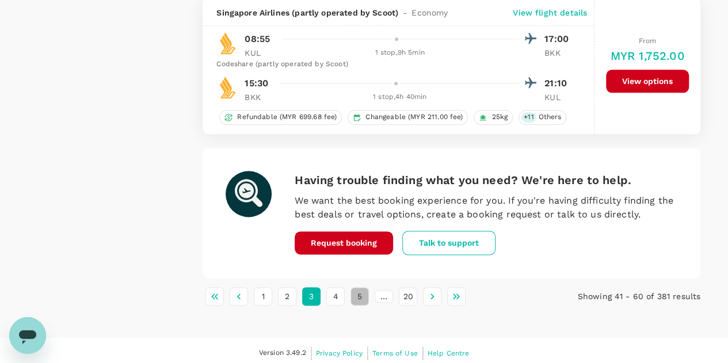
click at [360, 291] on button "5" at bounding box center [360, 296] width 18 height 18
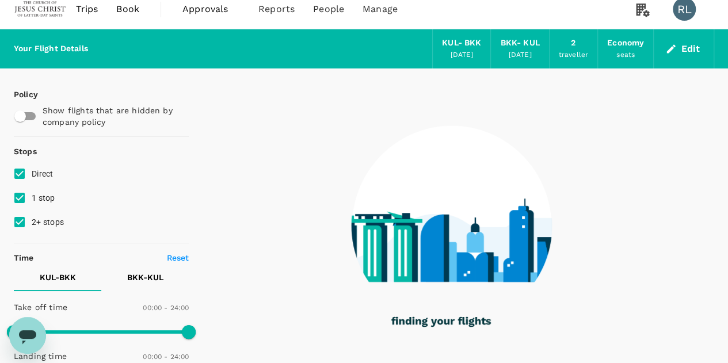
scroll to position [0, 0]
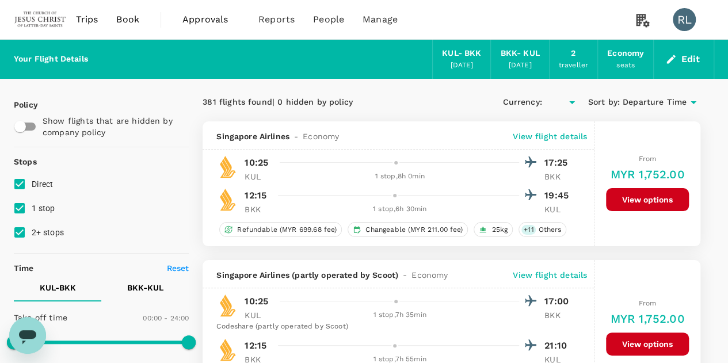
type input "MYR"
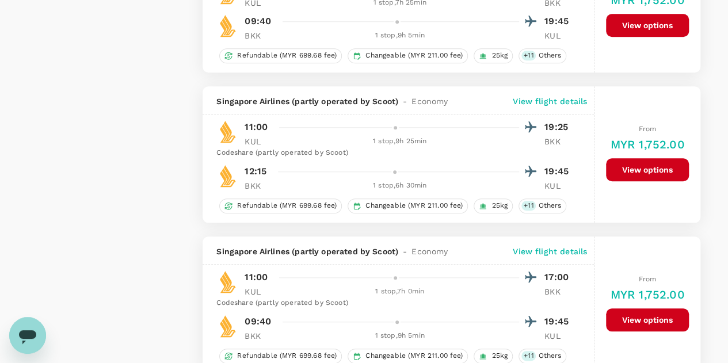
scroll to position [2886, 0]
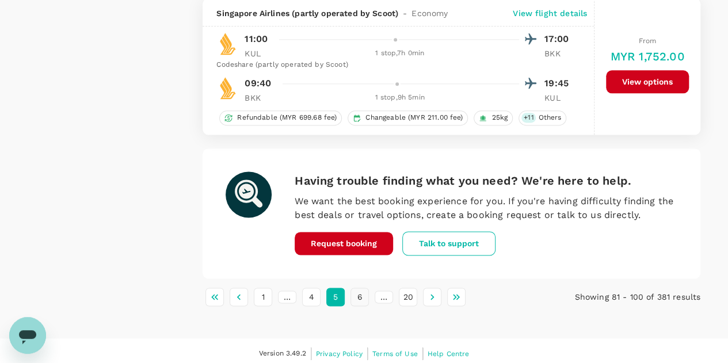
click at [360, 292] on button "6" at bounding box center [360, 297] width 18 height 18
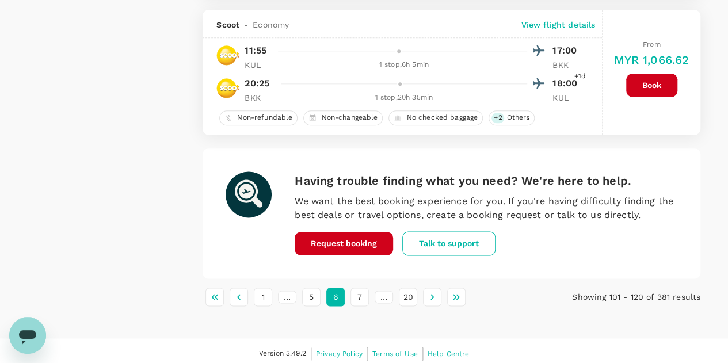
scroll to position [2841, 0]
click at [360, 290] on button "7" at bounding box center [360, 296] width 18 height 18
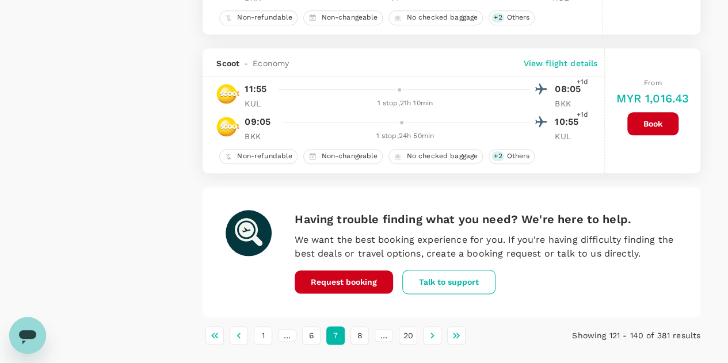
scroll to position [2761, 0]
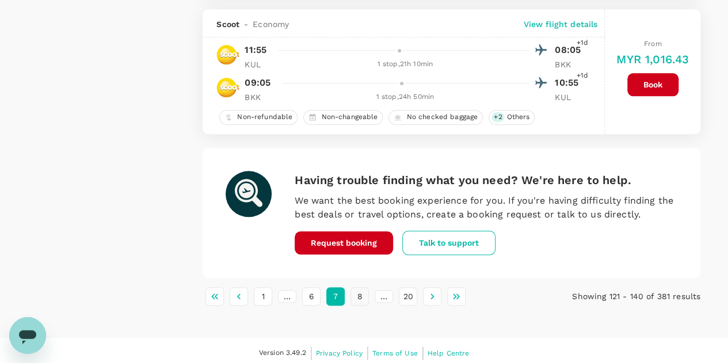
click at [363, 291] on button "8" at bounding box center [360, 296] width 18 height 18
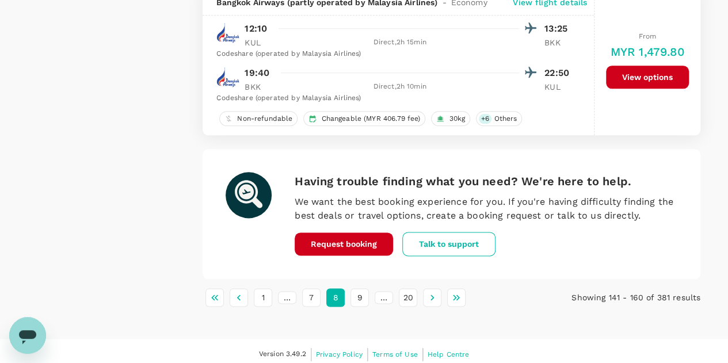
scroll to position [2818, 0]
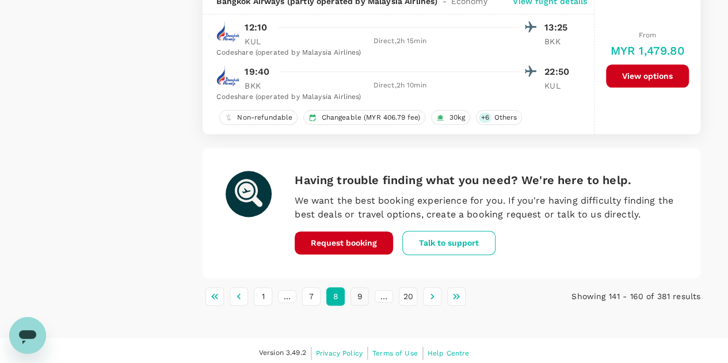
click at [356, 289] on button "9" at bounding box center [360, 296] width 18 height 18
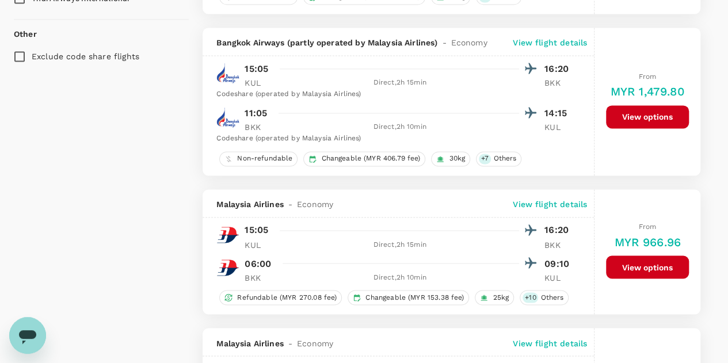
scroll to position [863, 0]
